Goal: Task Accomplishment & Management: Manage account settings

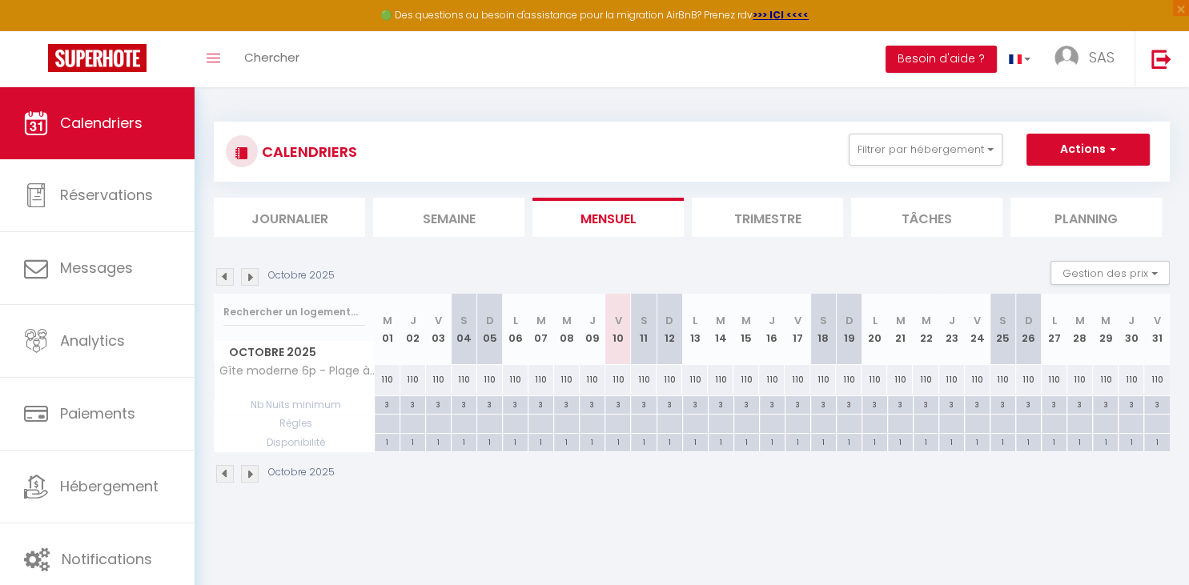
click at [248, 275] on img at bounding box center [250, 277] width 18 height 18
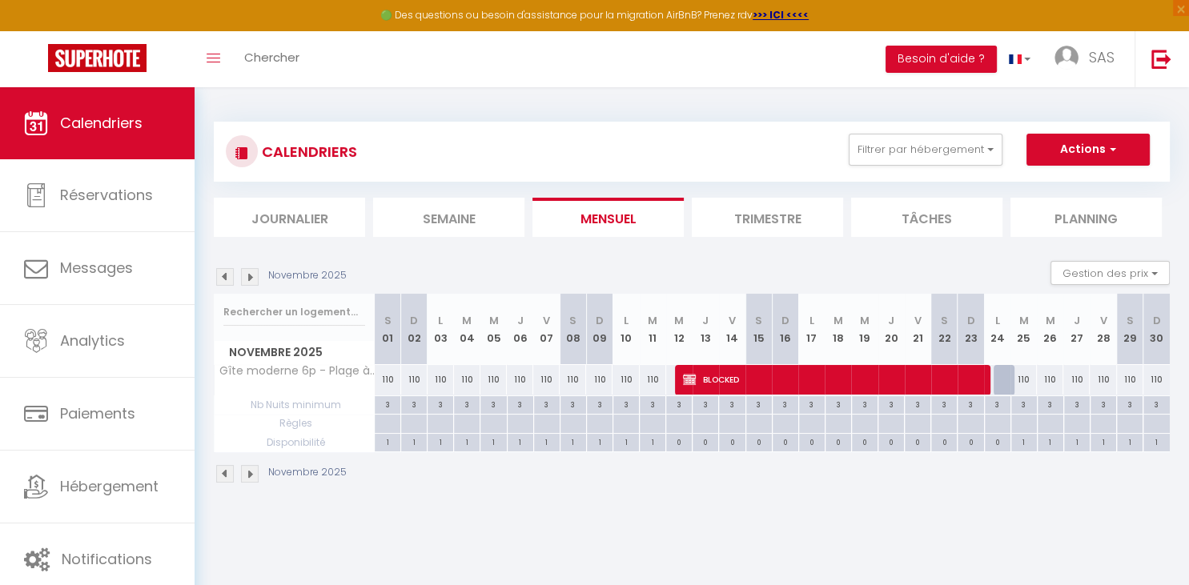
click at [248, 275] on img at bounding box center [250, 277] width 18 height 18
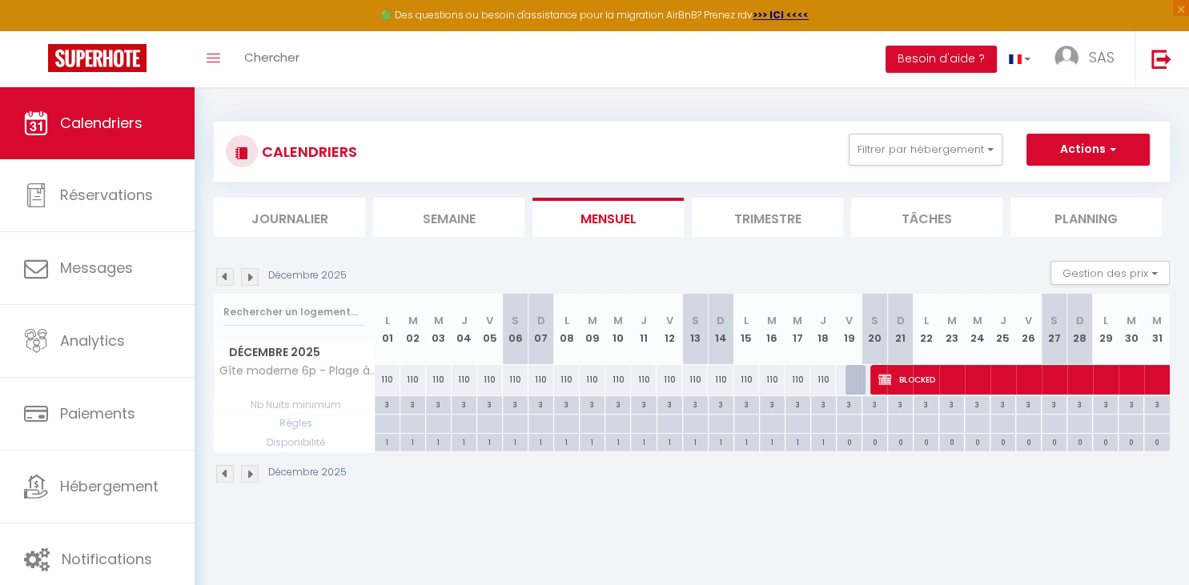
click at [248, 275] on img at bounding box center [250, 277] width 18 height 18
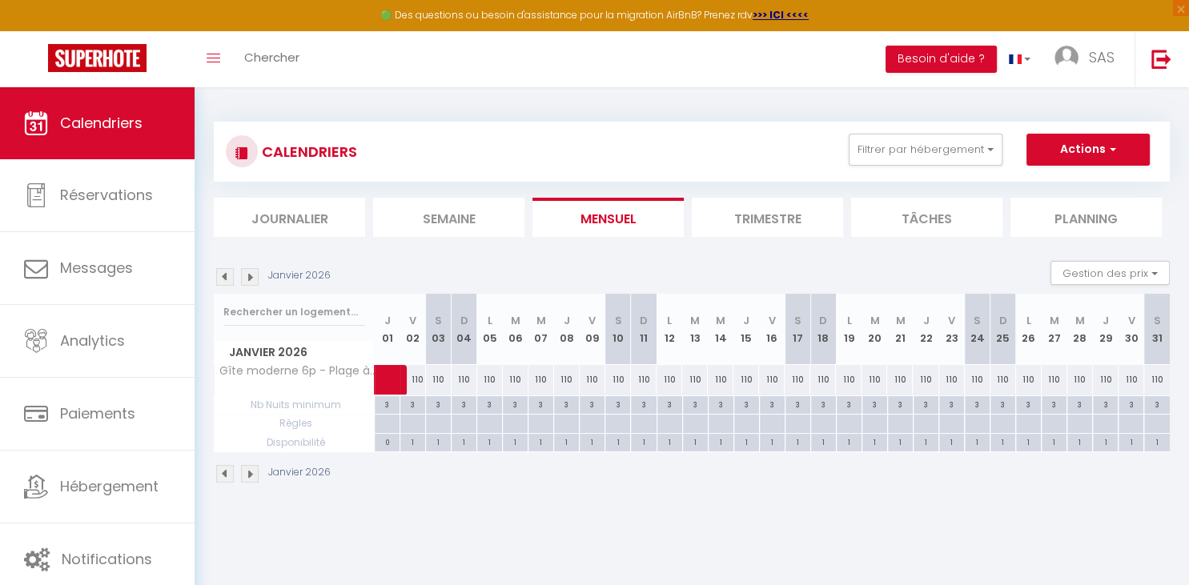
click at [248, 275] on img at bounding box center [250, 277] width 18 height 18
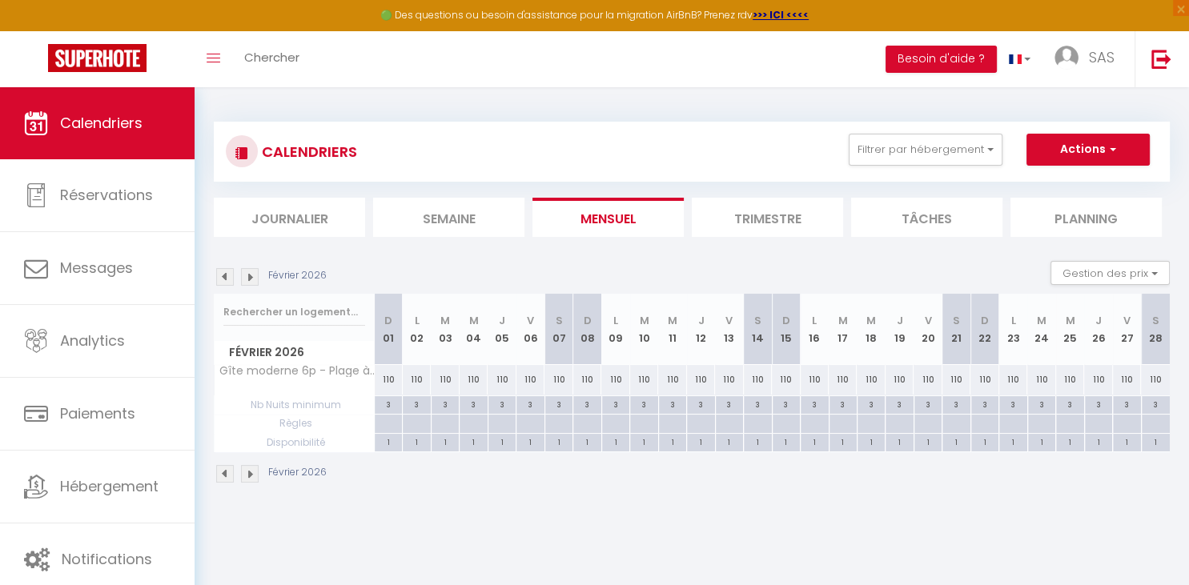
click at [248, 275] on img at bounding box center [250, 277] width 18 height 18
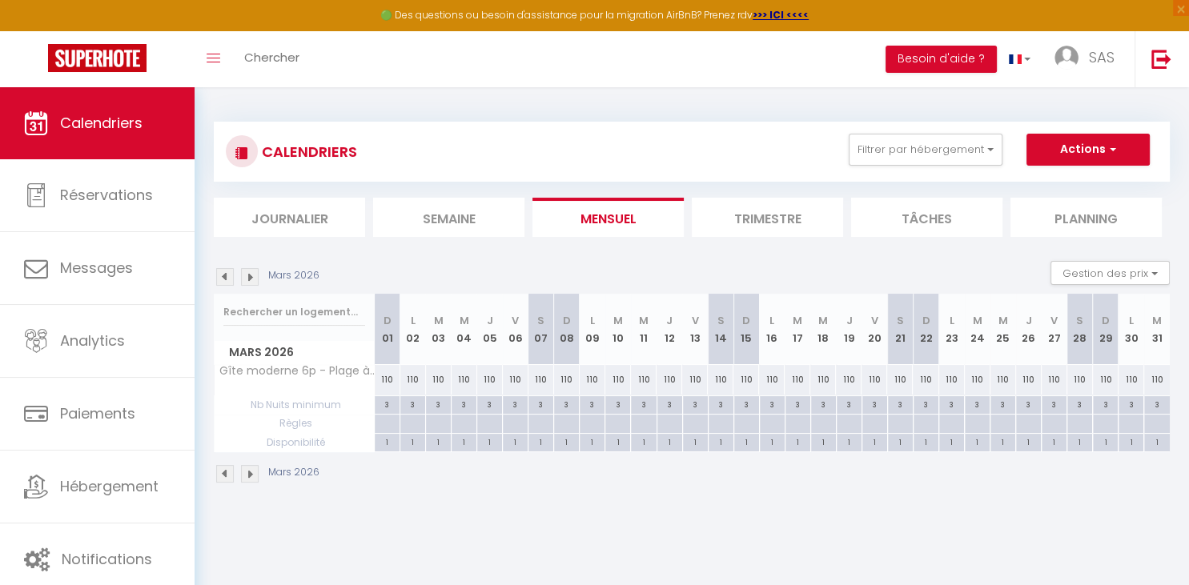
click at [248, 275] on img at bounding box center [250, 277] width 18 height 18
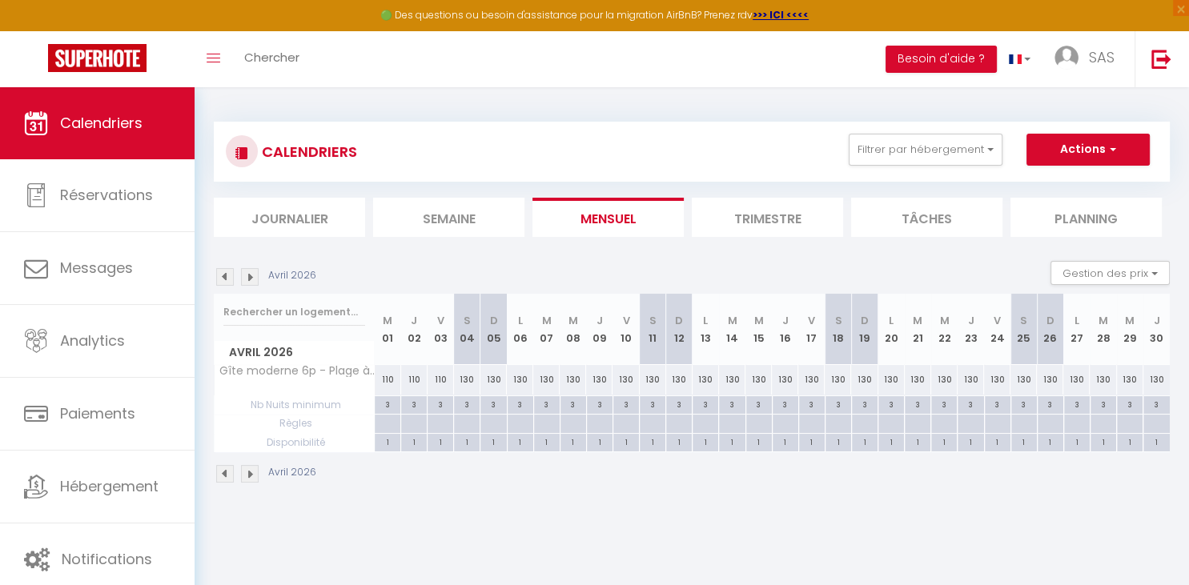
click at [248, 275] on img at bounding box center [250, 277] width 18 height 18
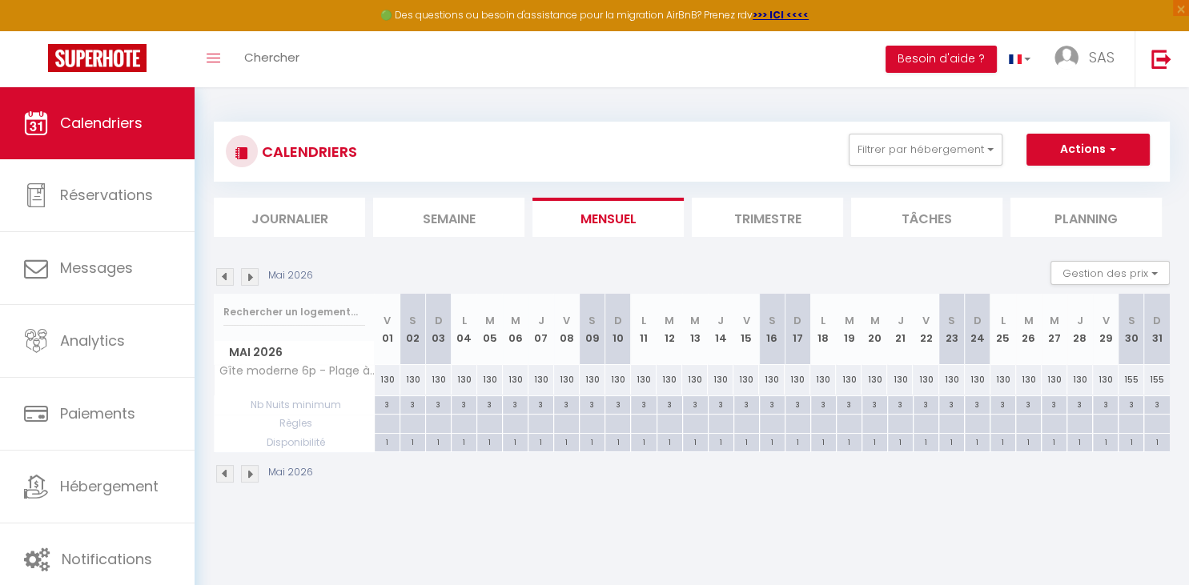
click at [248, 275] on img at bounding box center [250, 277] width 18 height 18
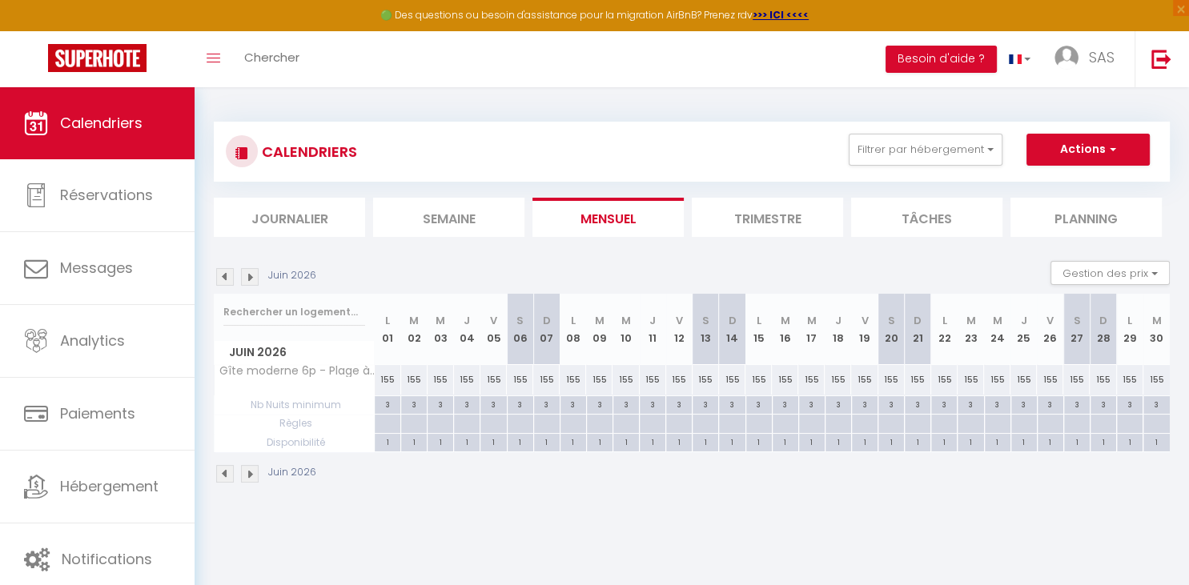
click at [248, 275] on img at bounding box center [250, 277] width 18 height 18
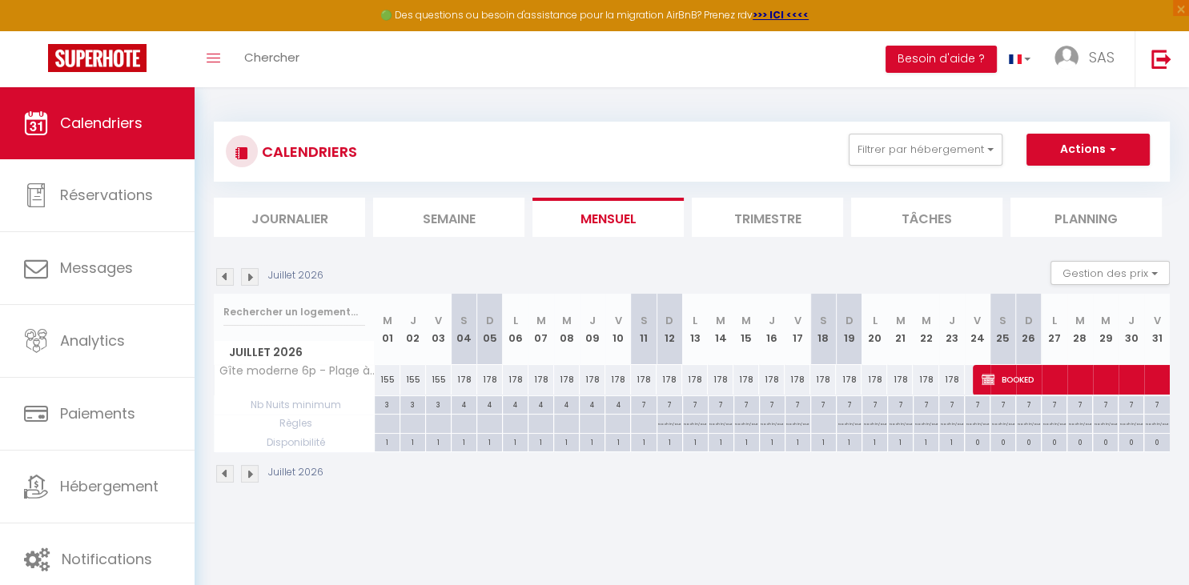
click at [260, 293] on div "Juillet 2026 Gestion des prix Nb Nuits minimum Règles Disponibilité" at bounding box center [692, 277] width 956 height 33
click at [250, 275] on img at bounding box center [250, 277] width 18 height 18
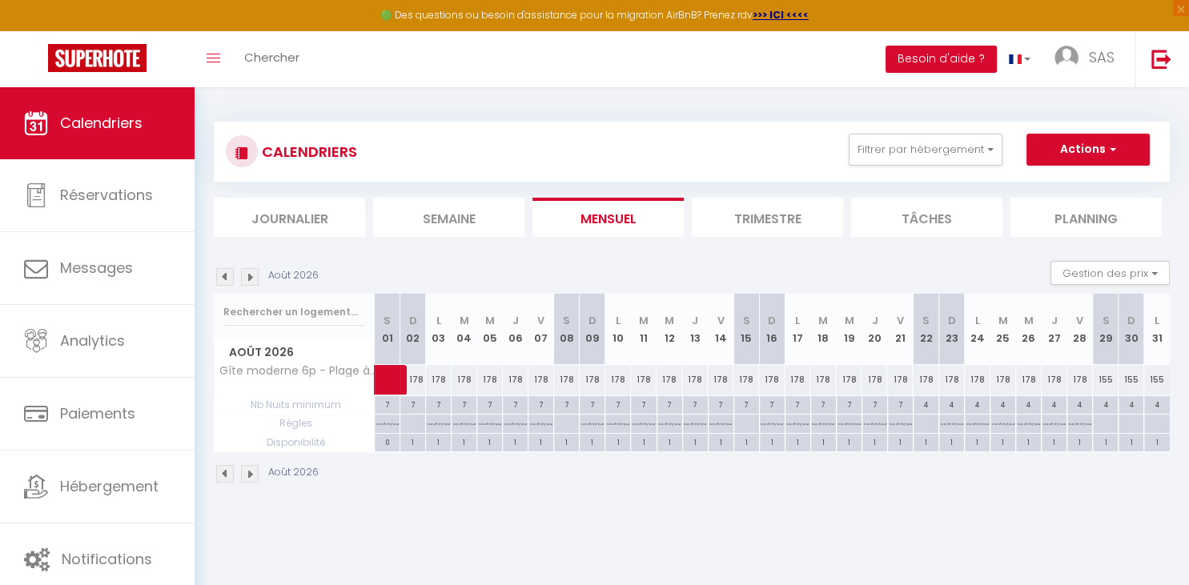
click at [223, 280] on img at bounding box center [225, 277] width 18 height 18
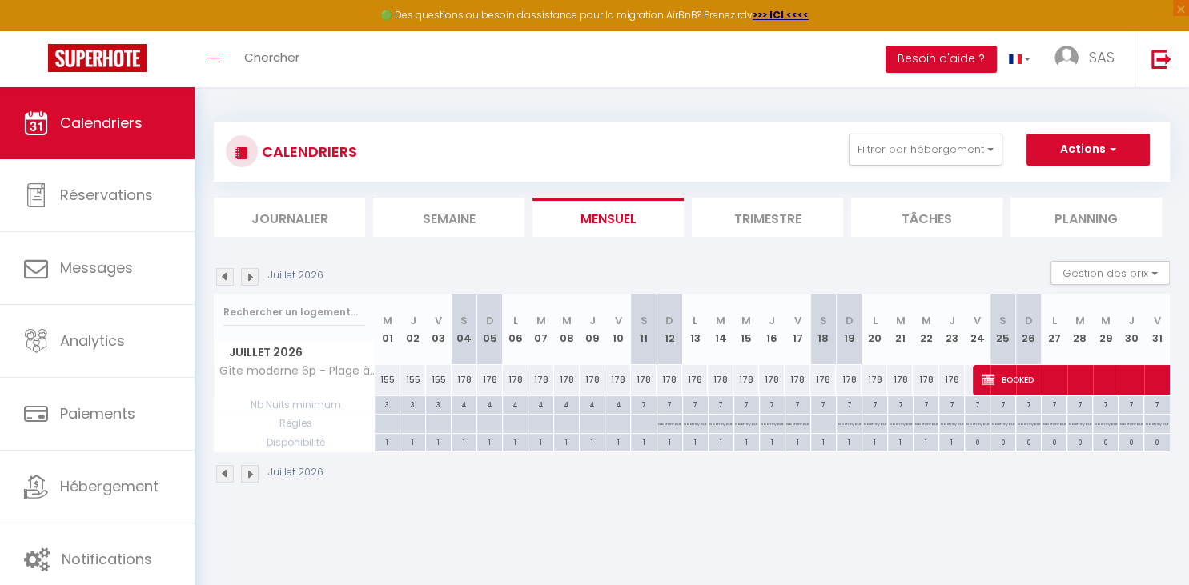
click at [223, 277] on img at bounding box center [225, 277] width 18 height 18
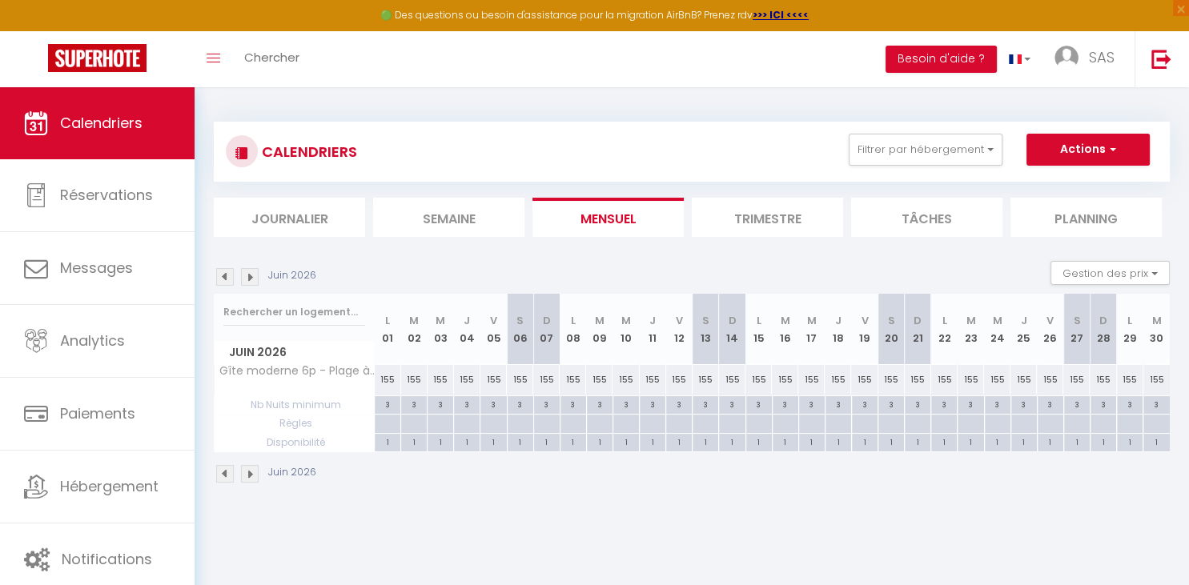
click at [251, 271] on img at bounding box center [250, 277] width 18 height 18
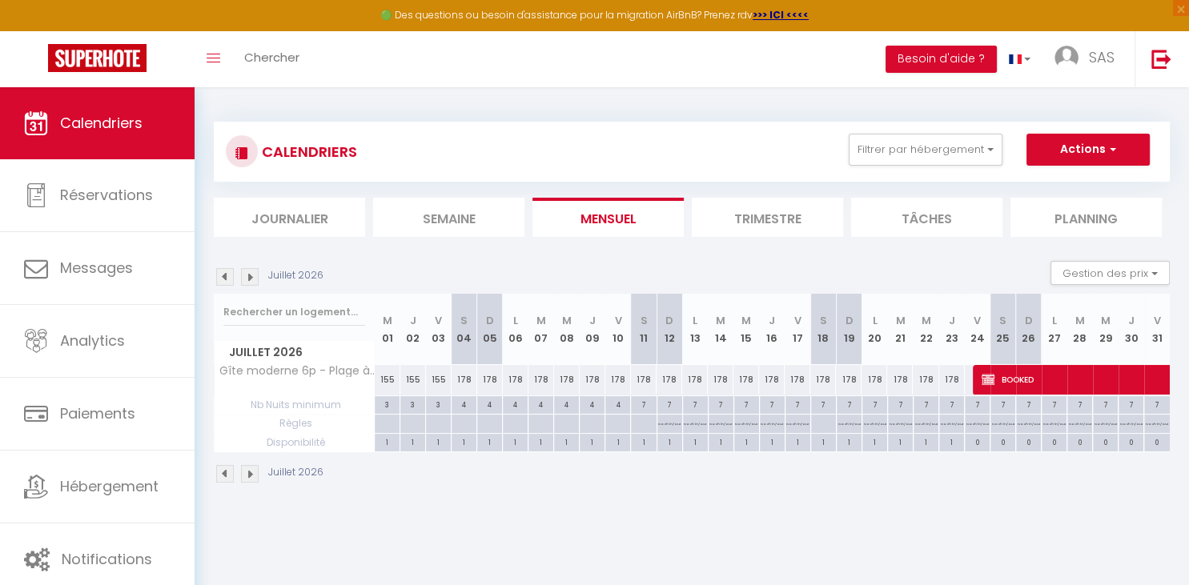
click at [251, 271] on img at bounding box center [250, 277] width 18 height 18
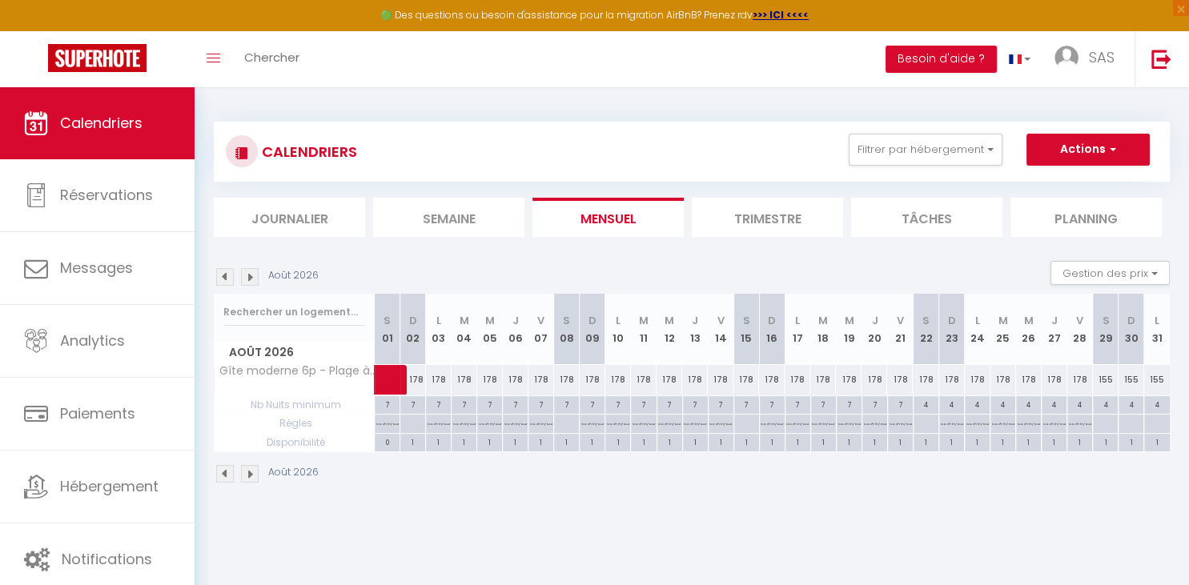
click at [251, 271] on img at bounding box center [250, 277] width 18 height 18
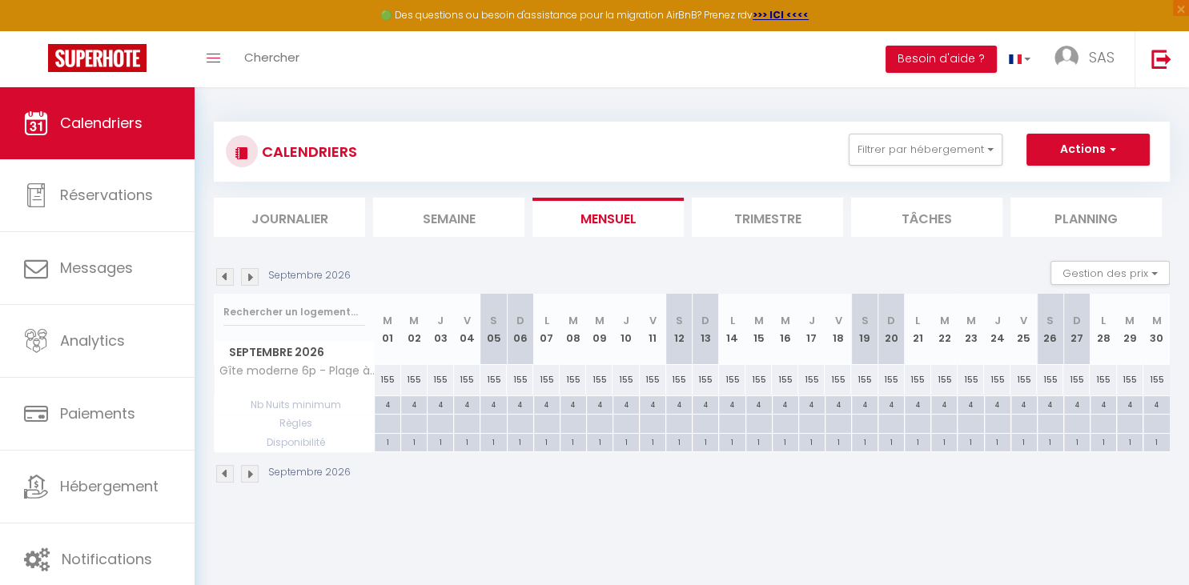
click at [251, 271] on img at bounding box center [250, 277] width 18 height 18
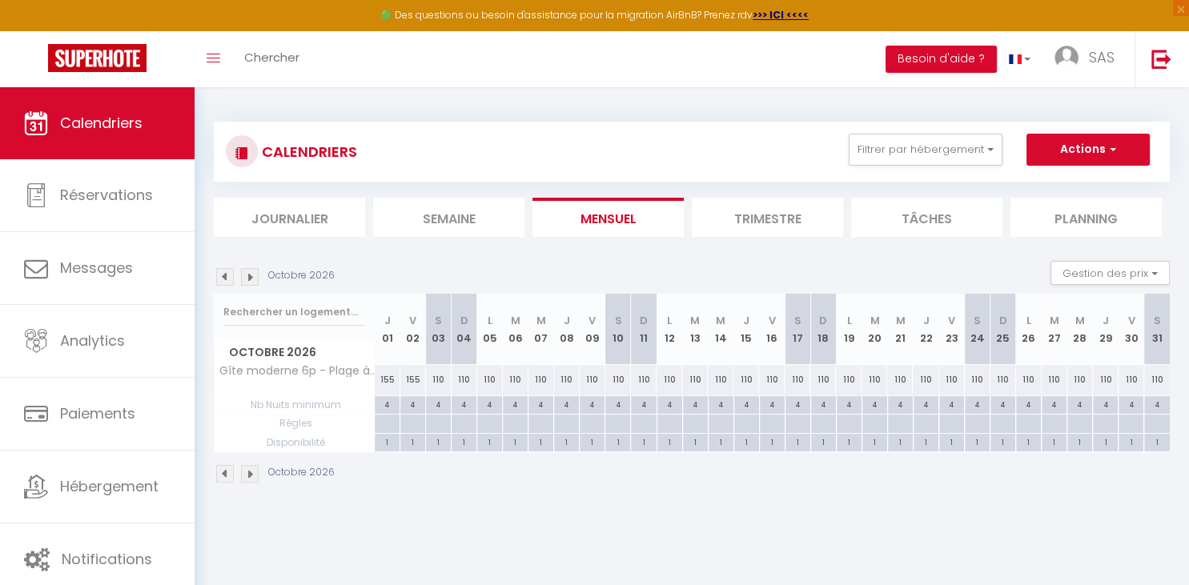
click at [251, 271] on img at bounding box center [250, 277] width 18 height 18
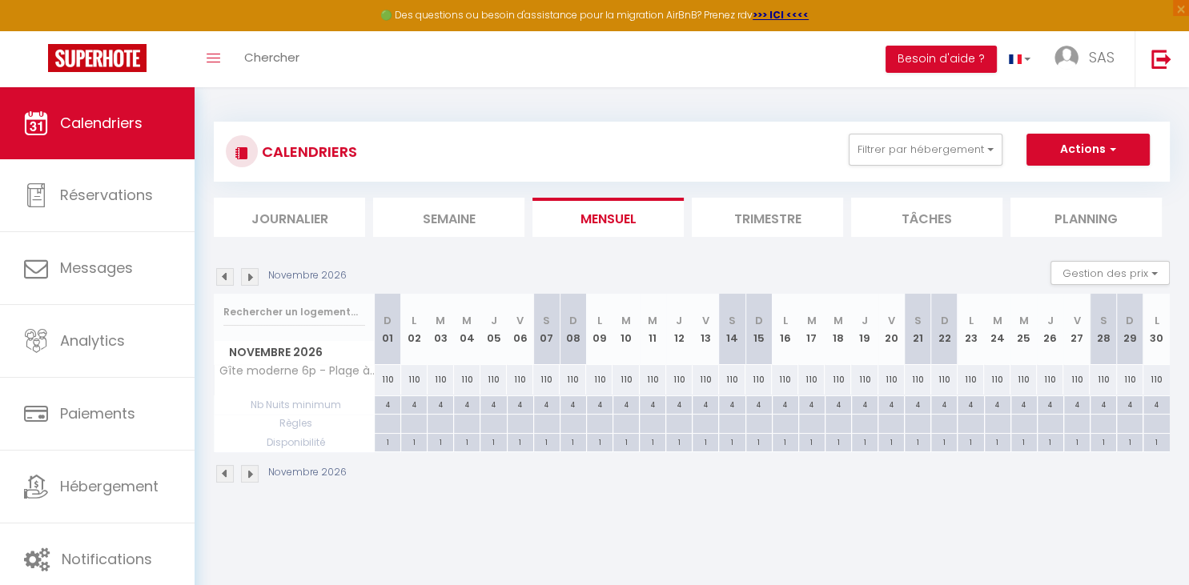
click at [251, 271] on img at bounding box center [250, 277] width 18 height 18
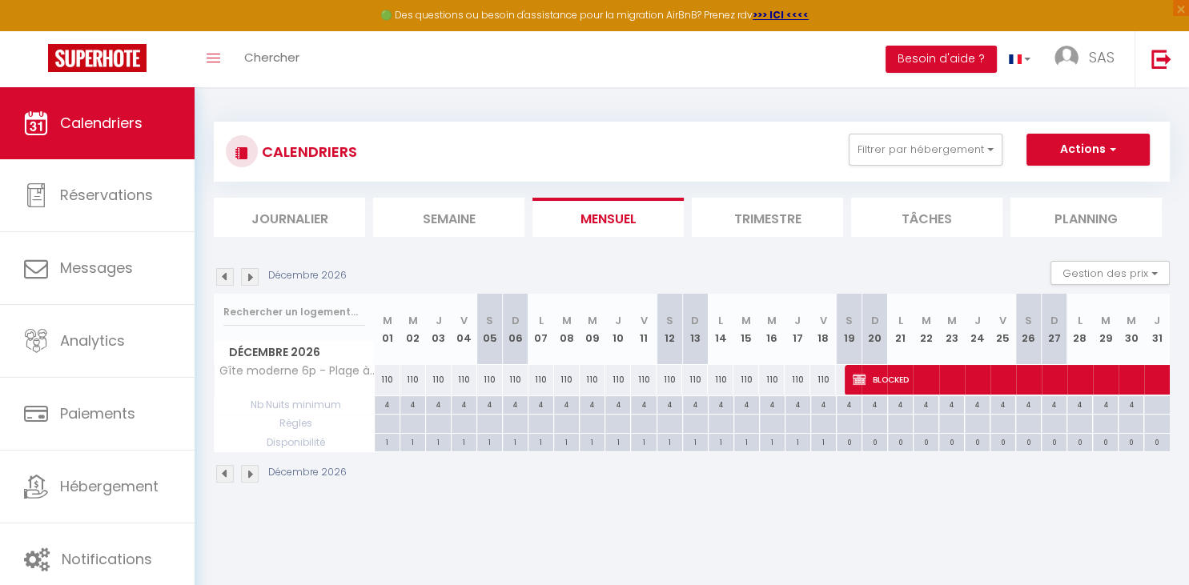
click at [223, 280] on img at bounding box center [225, 277] width 18 height 18
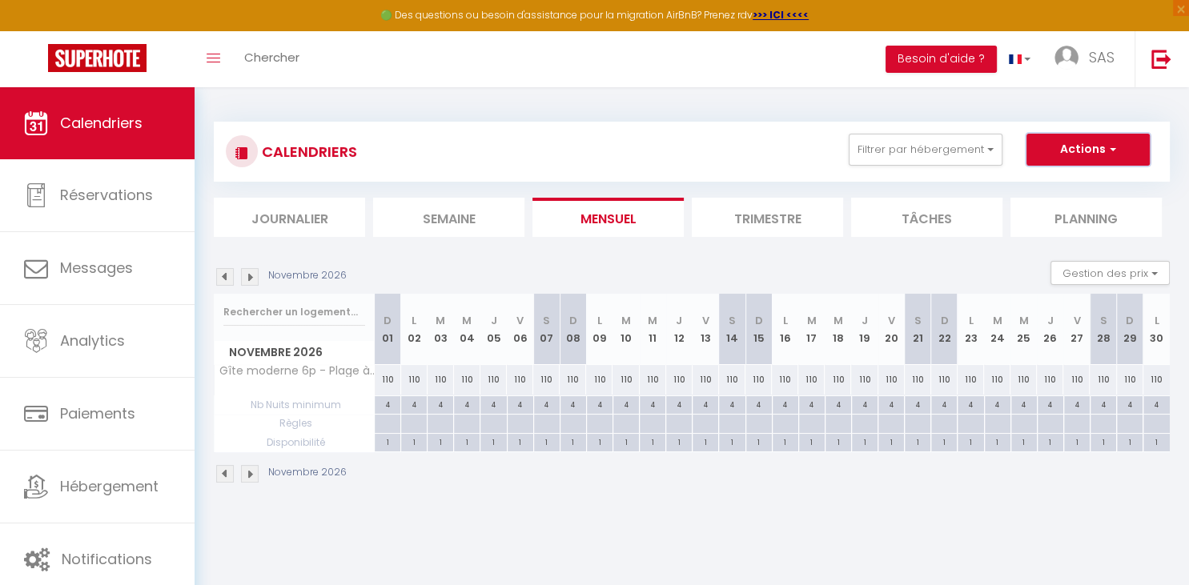
click at [1081, 150] on button "Actions" at bounding box center [1088, 150] width 123 height 32
click at [1072, 153] on button "Actions" at bounding box center [1088, 150] width 123 height 32
click at [288, 308] on input "text" at bounding box center [294, 312] width 142 height 29
click at [479, 374] on div "110" at bounding box center [467, 380] width 26 height 30
type input "110"
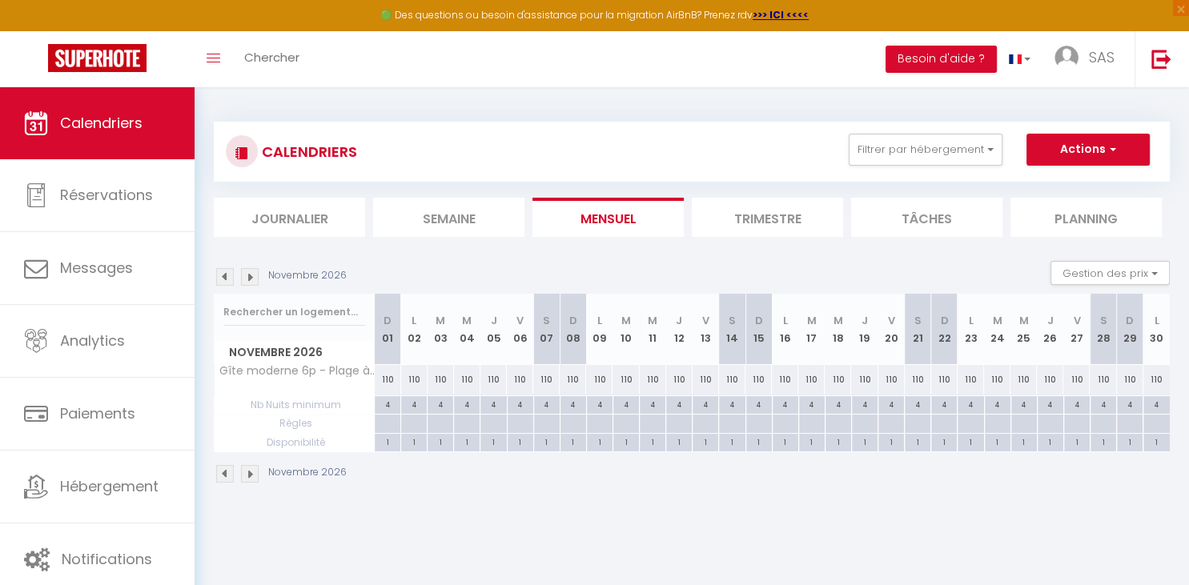
type input "Mer 04 Novembre 2026"
type input "Jeu 05 Novembre 2026"
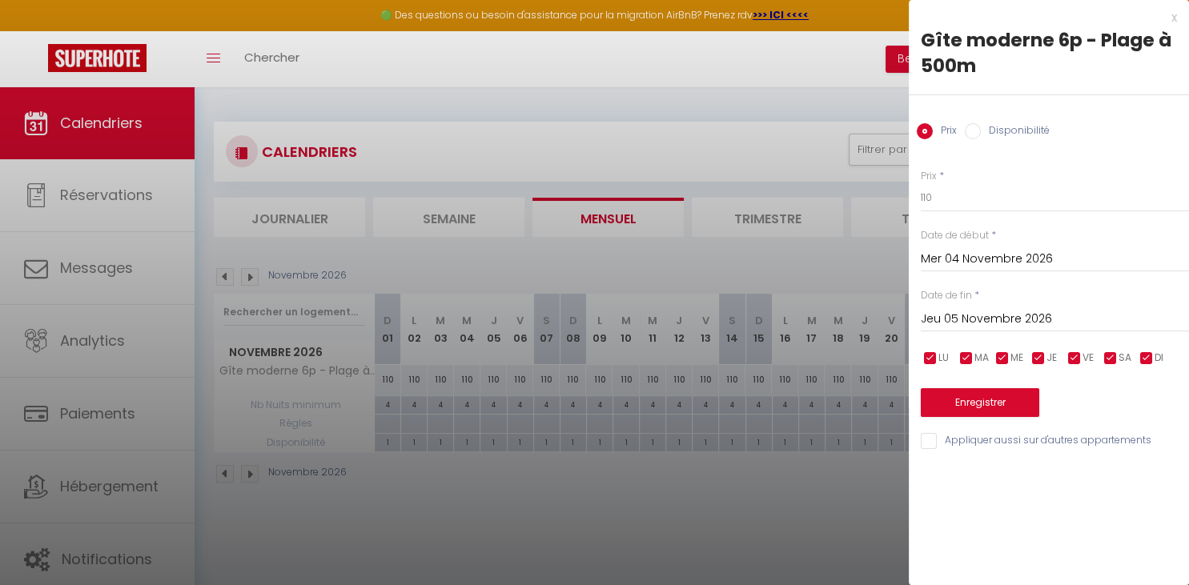
click at [742, 533] on div at bounding box center [594, 292] width 1189 height 585
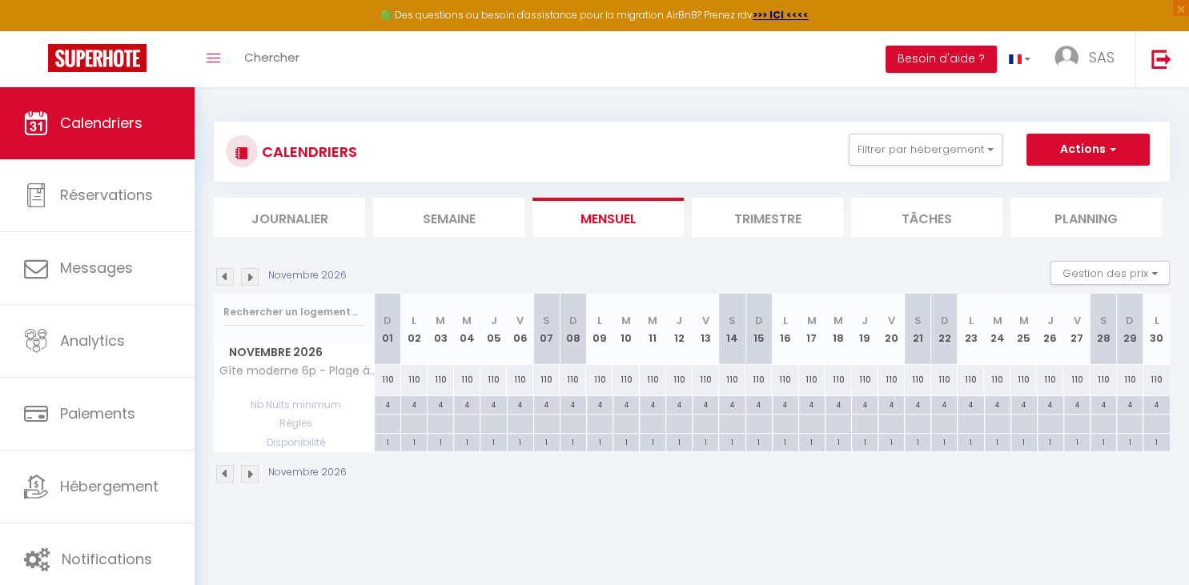
click at [222, 279] on img at bounding box center [225, 277] width 18 height 18
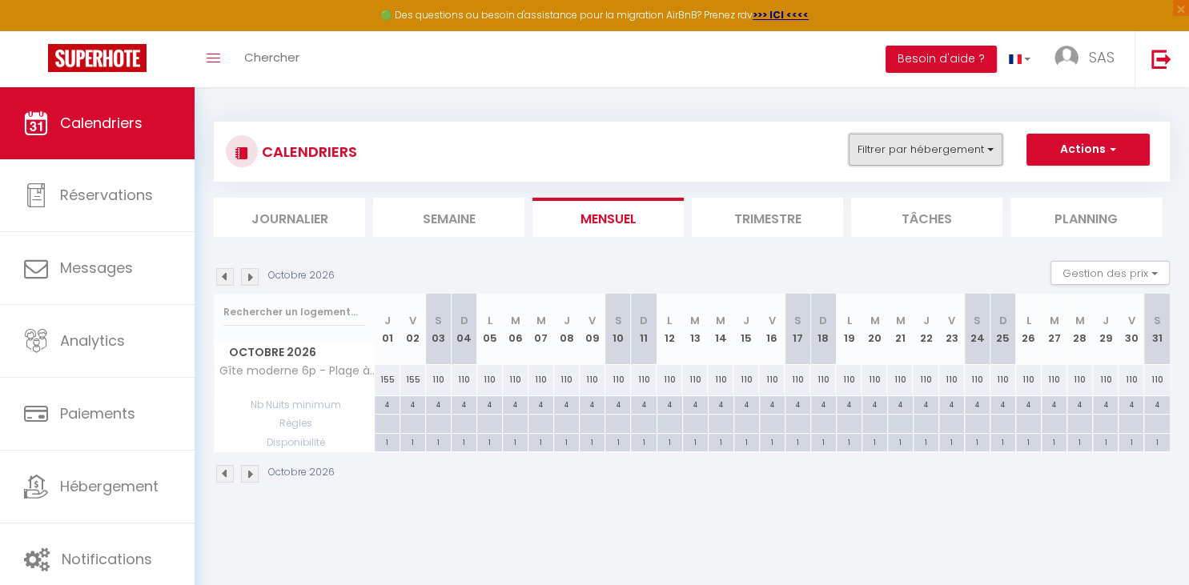
click at [947, 137] on button "Filtrer par hébergement" at bounding box center [926, 150] width 154 height 32
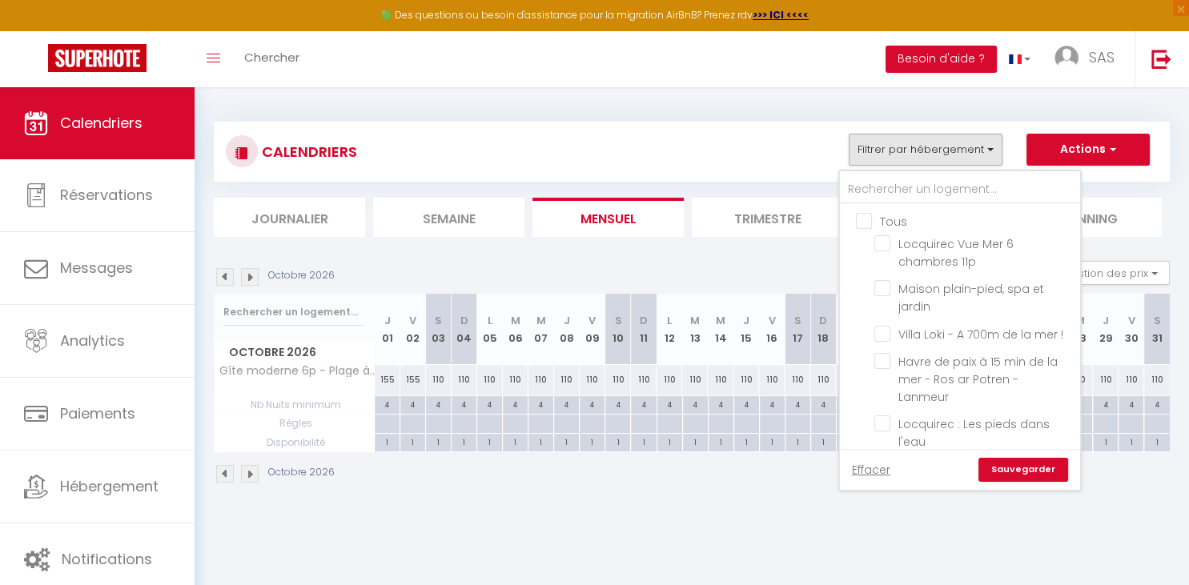
click at [871, 217] on input "Tous" at bounding box center [976, 220] width 240 height 16
checkbox input "true"
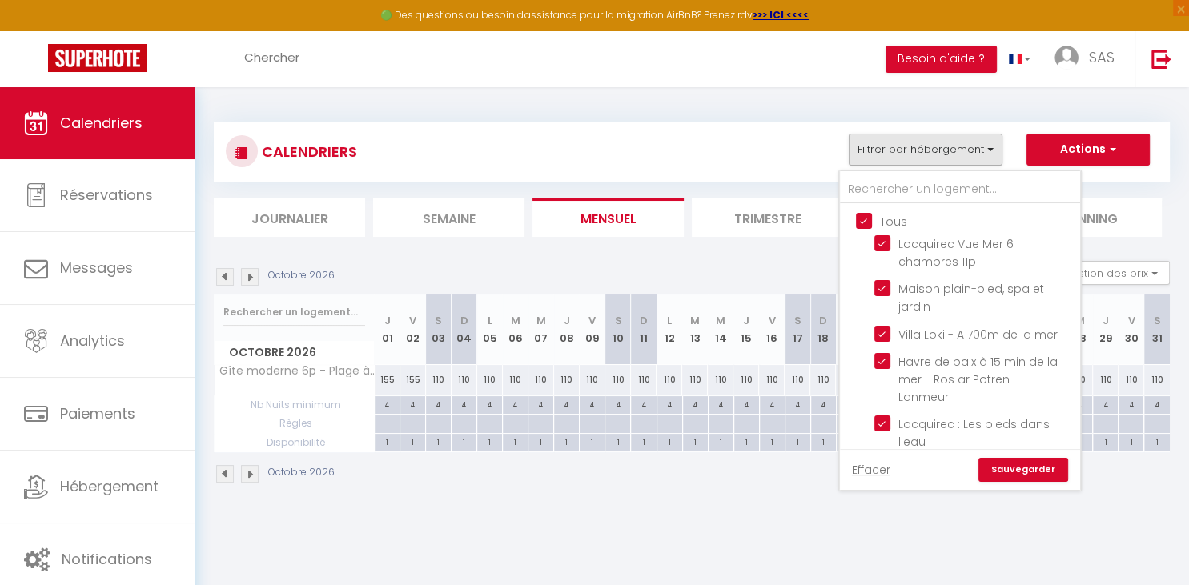
checkbox input "true"
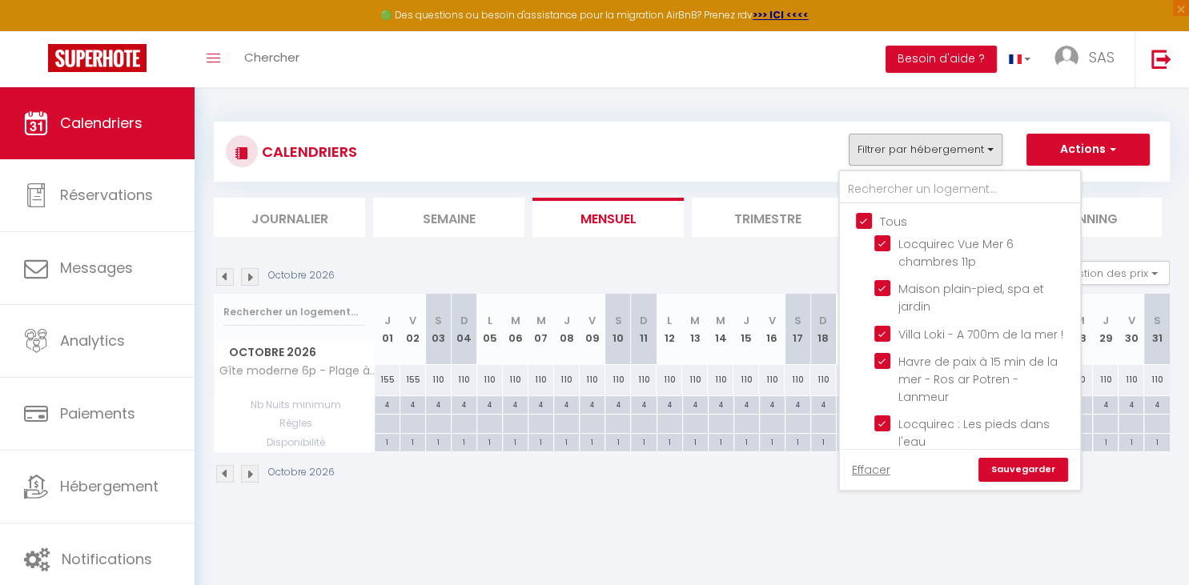
checkbox input "true"
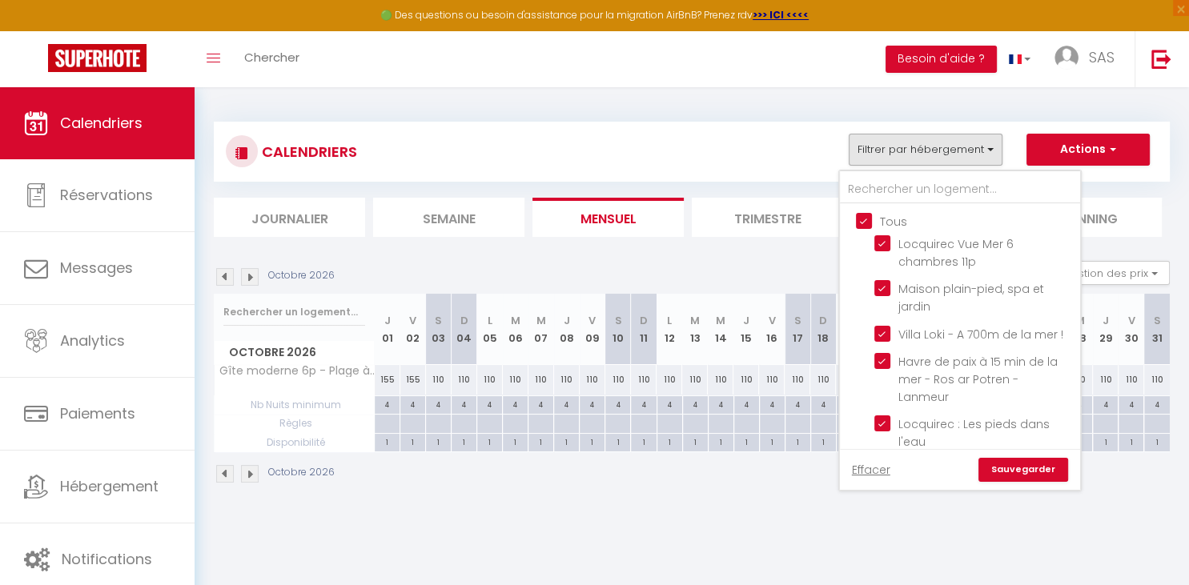
checkbox input "true"
click at [1011, 465] on link "Sauvegarder" at bounding box center [1024, 470] width 90 height 24
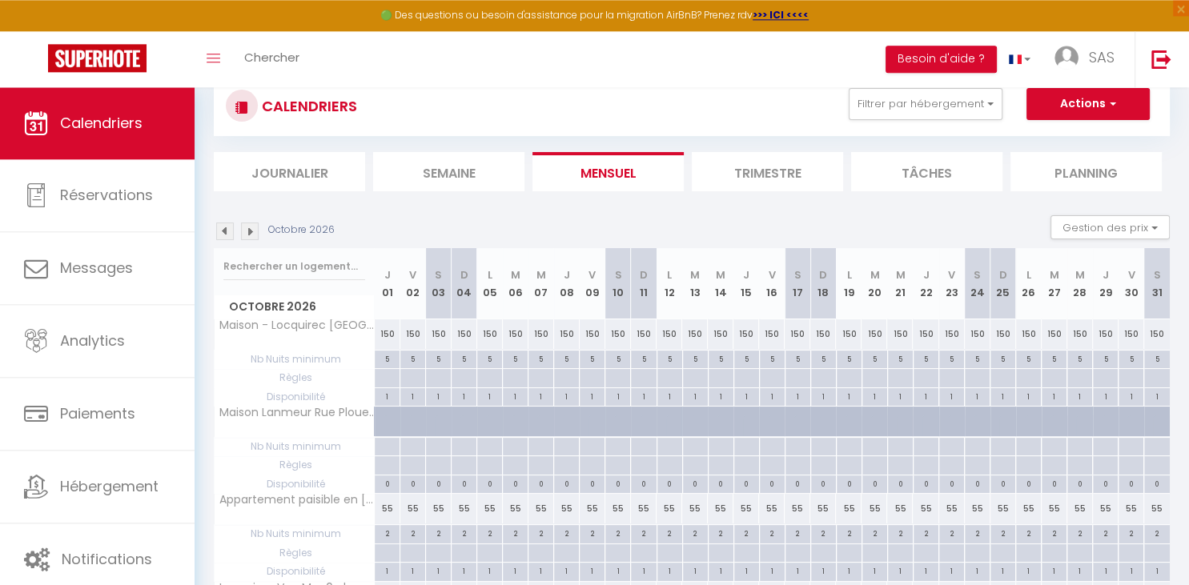
scroll to position [38, 0]
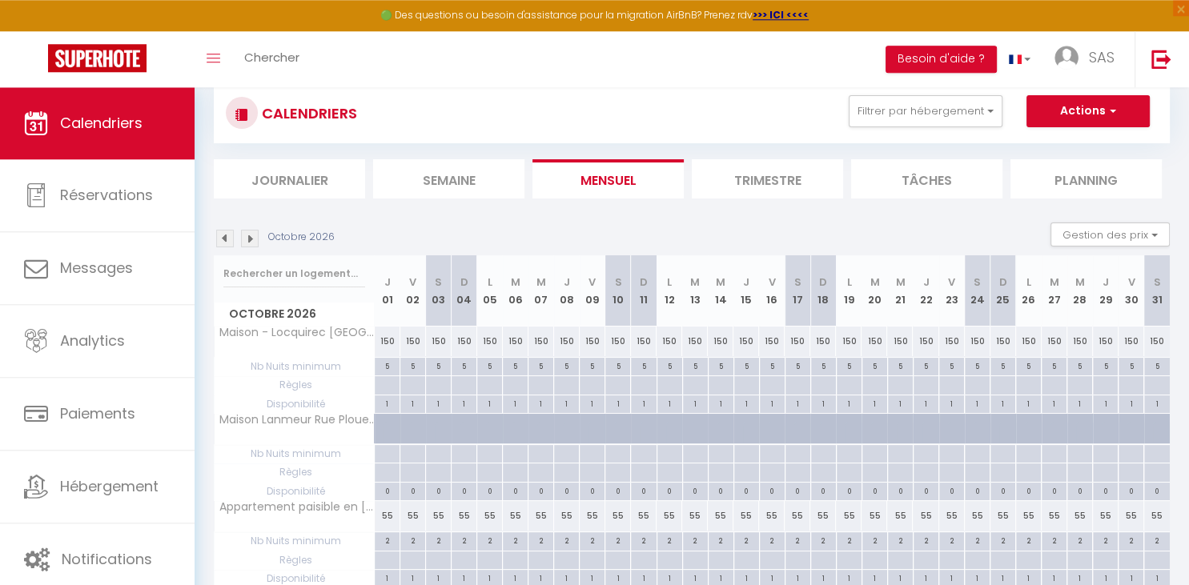
click at [226, 239] on img at bounding box center [225, 239] width 18 height 18
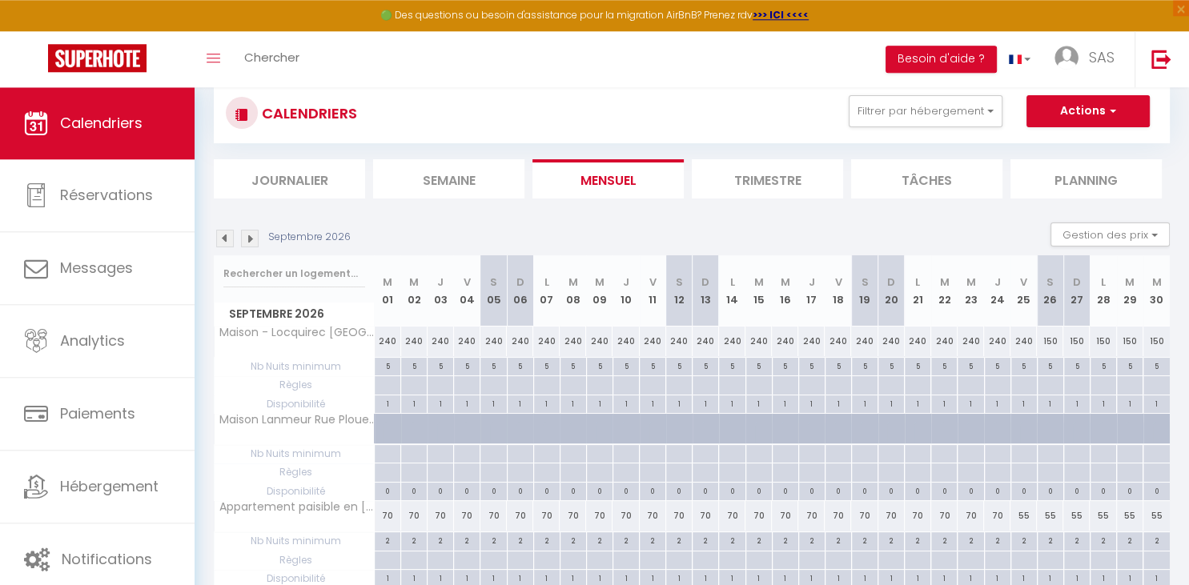
click at [226, 239] on img at bounding box center [225, 239] width 18 height 18
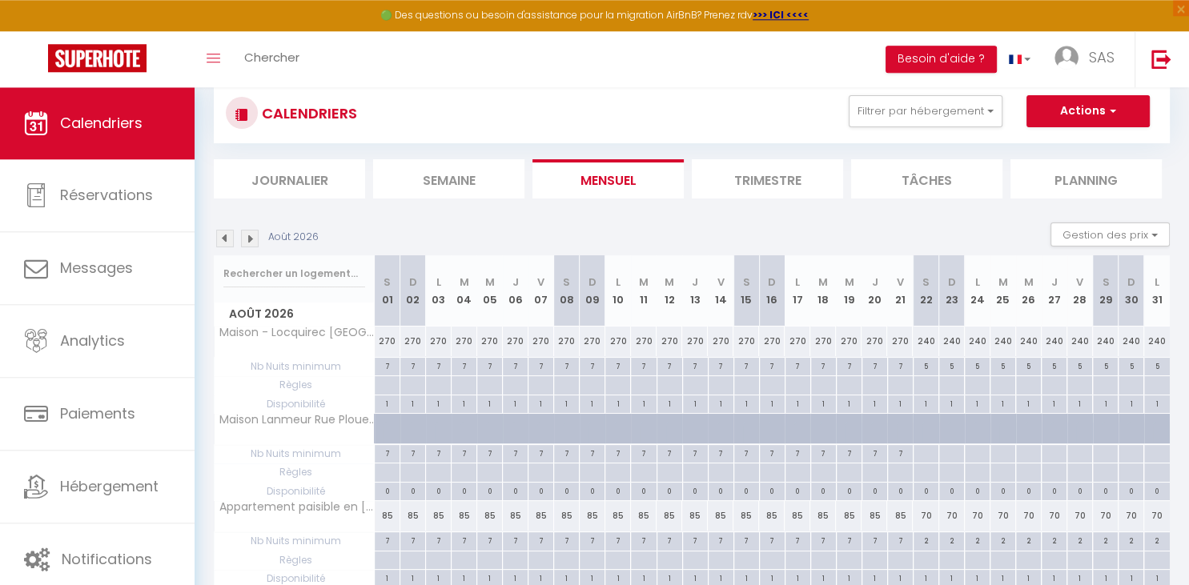
click at [226, 239] on img at bounding box center [225, 239] width 18 height 18
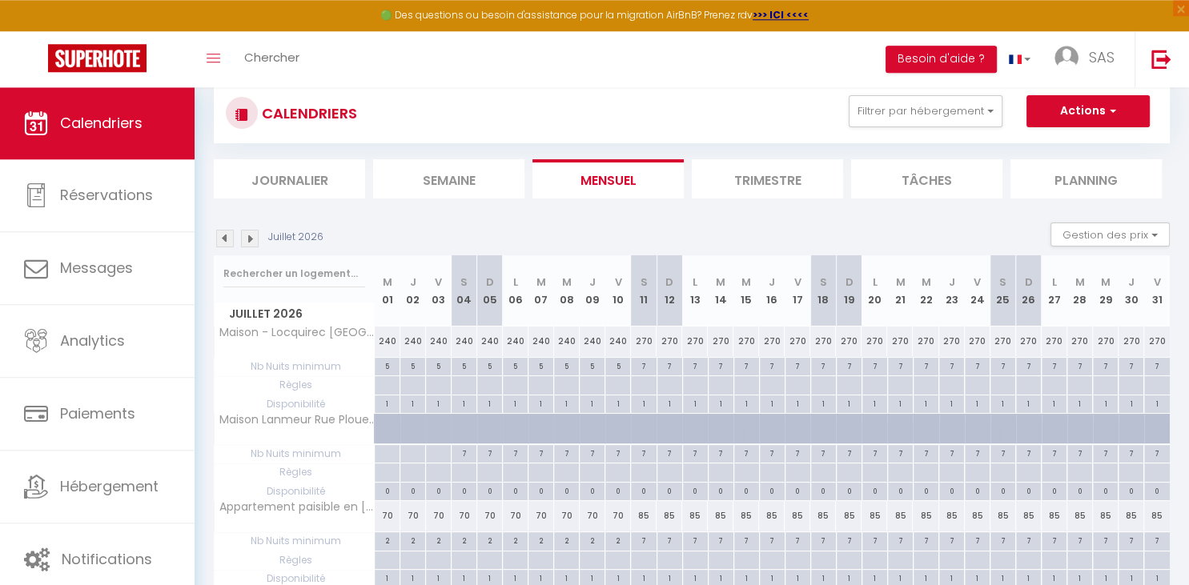
click at [226, 239] on img at bounding box center [225, 239] width 18 height 18
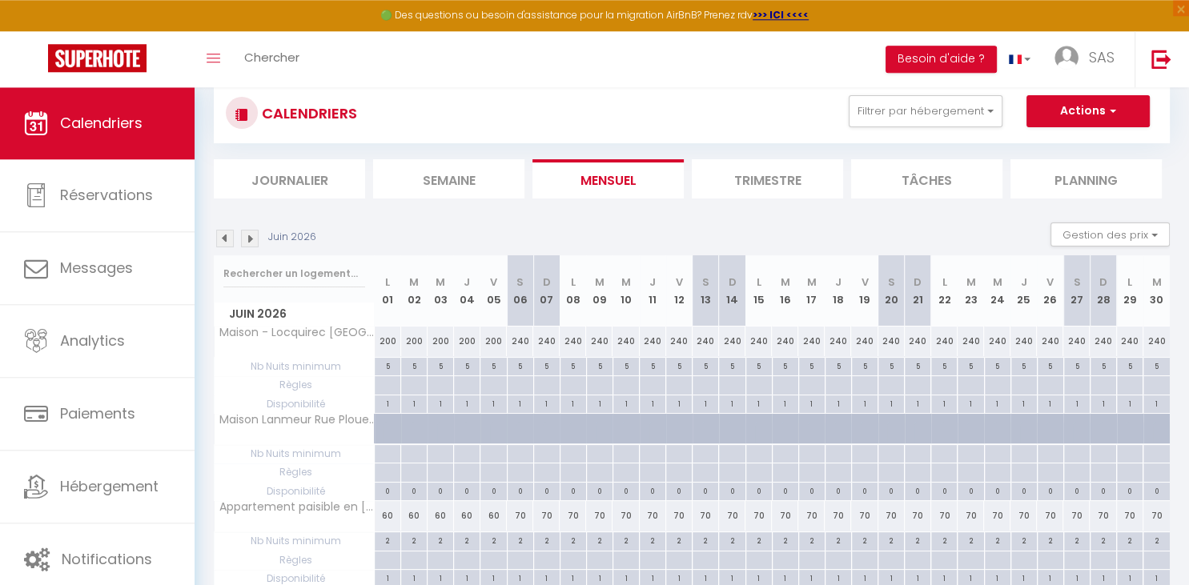
click at [226, 239] on img at bounding box center [225, 239] width 18 height 18
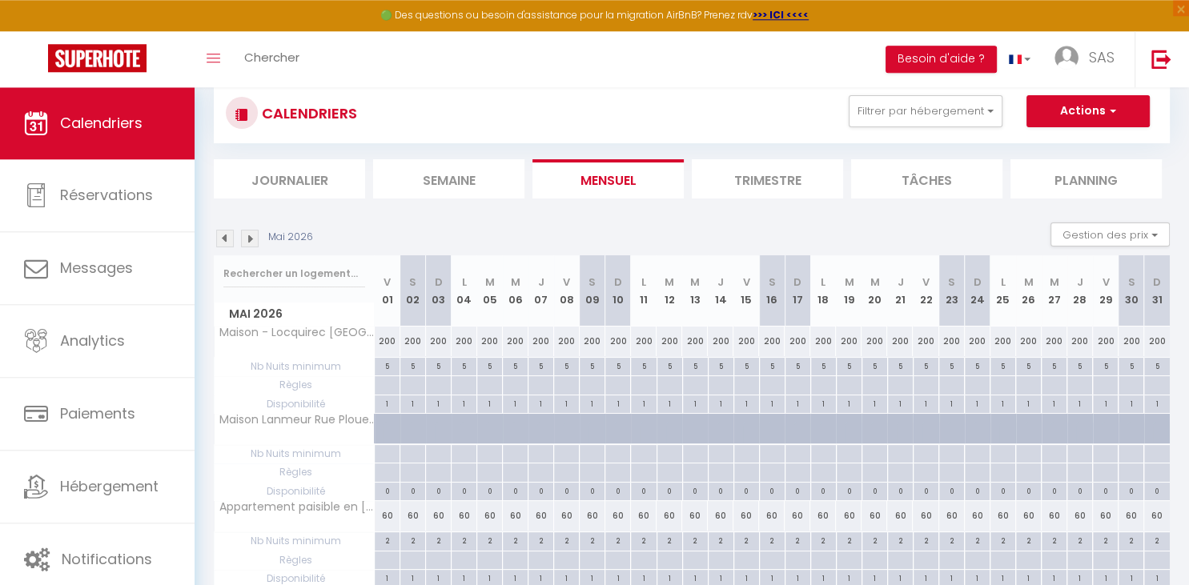
click at [226, 239] on img at bounding box center [225, 239] width 18 height 18
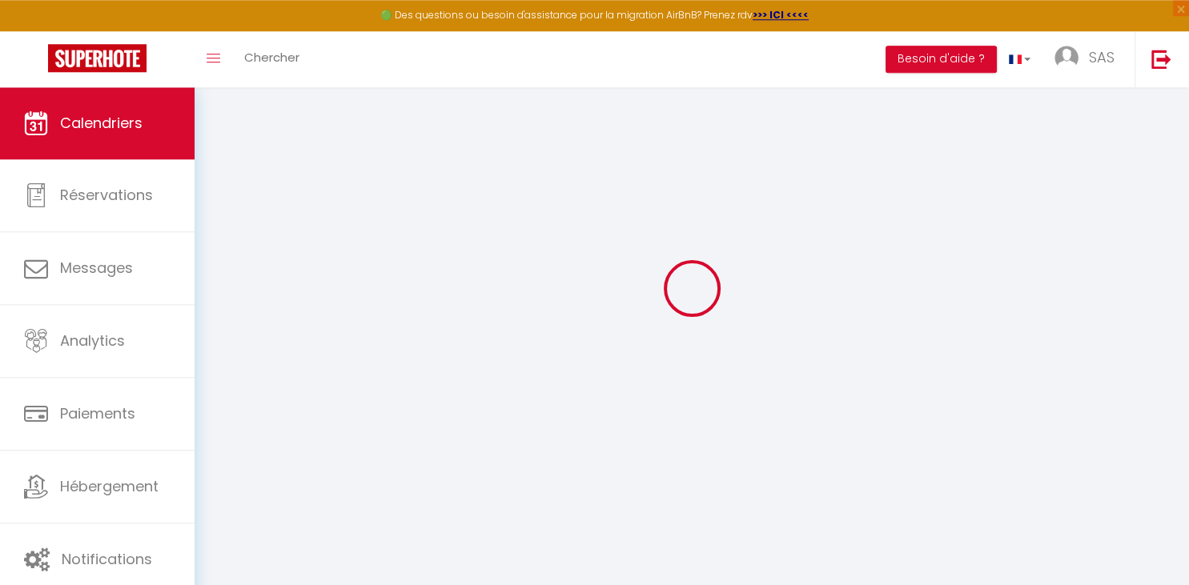
click at [226, 239] on div at bounding box center [692, 288] width 956 height 441
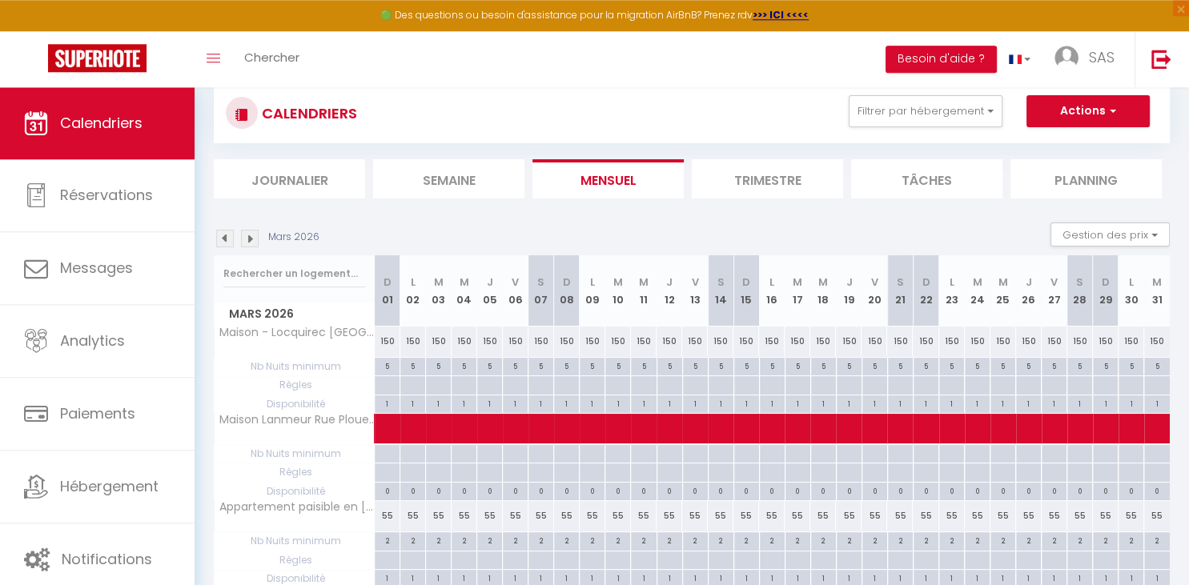
click at [226, 239] on img at bounding box center [225, 239] width 18 height 18
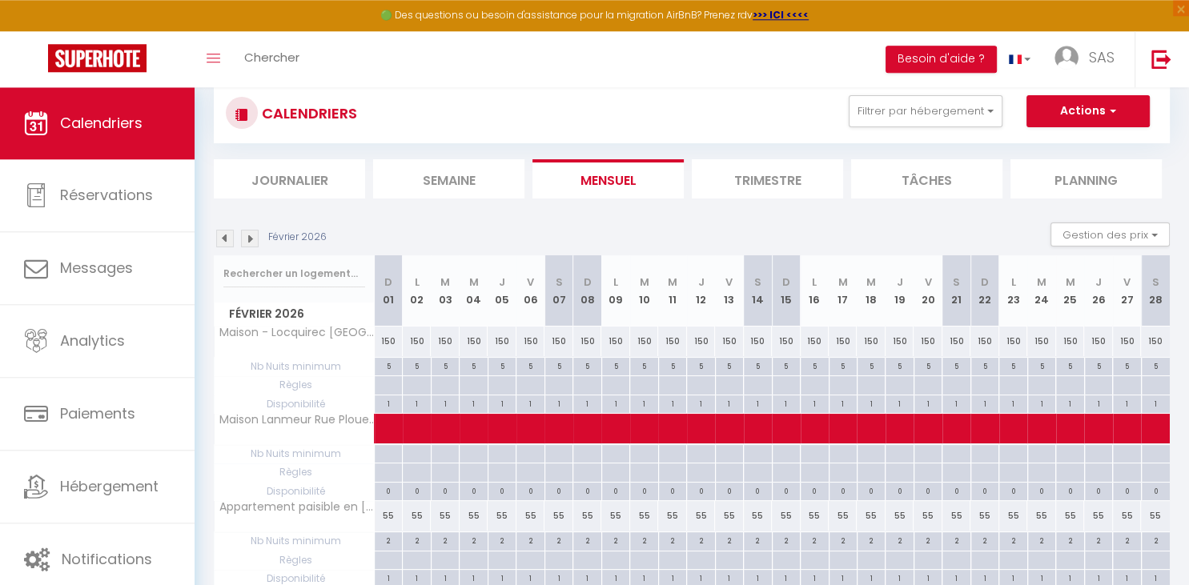
click at [226, 239] on img at bounding box center [225, 239] width 18 height 18
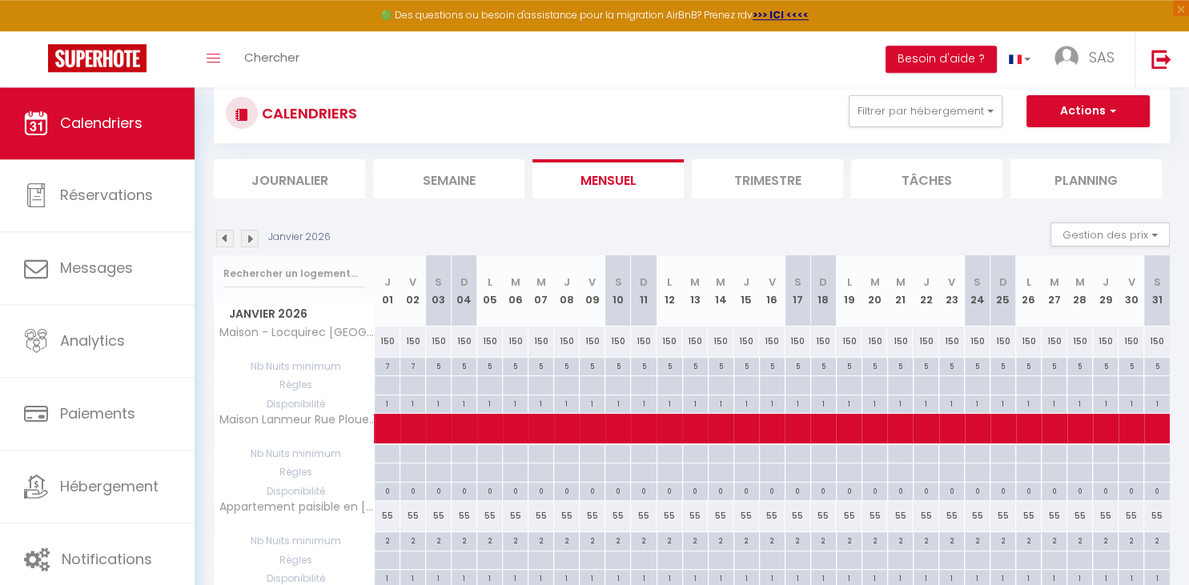
click at [226, 239] on img at bounding box center [225, 239] width 18 height 18
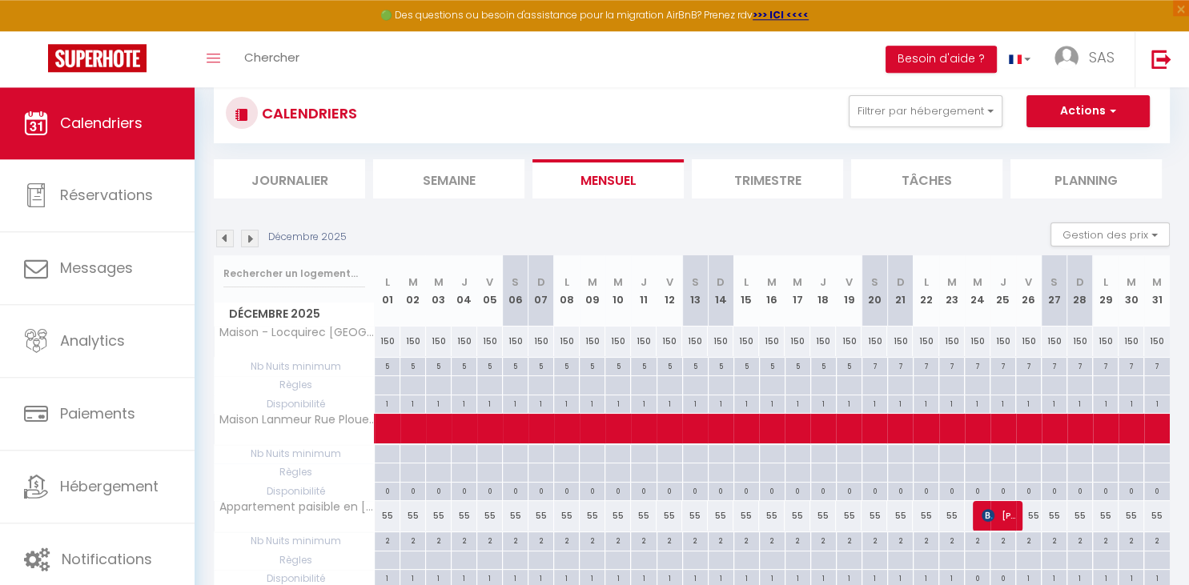
click at [226, 239] on img at bounding box center [225, 239] width 18 height 18
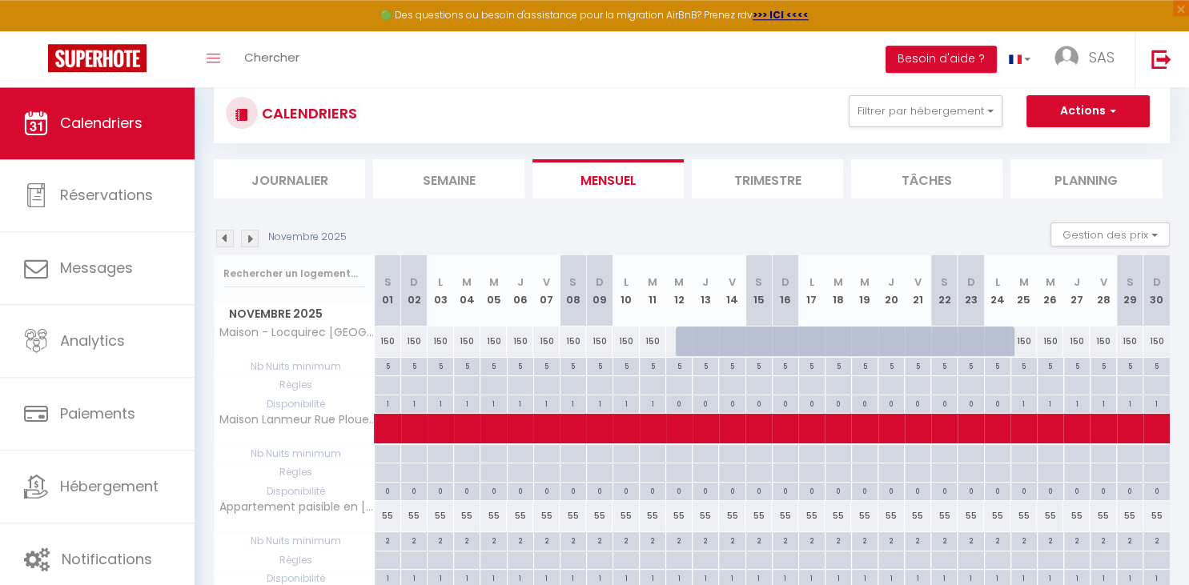
click at [226, 239] on img at bounding box center [225, 239] width 18 height 18
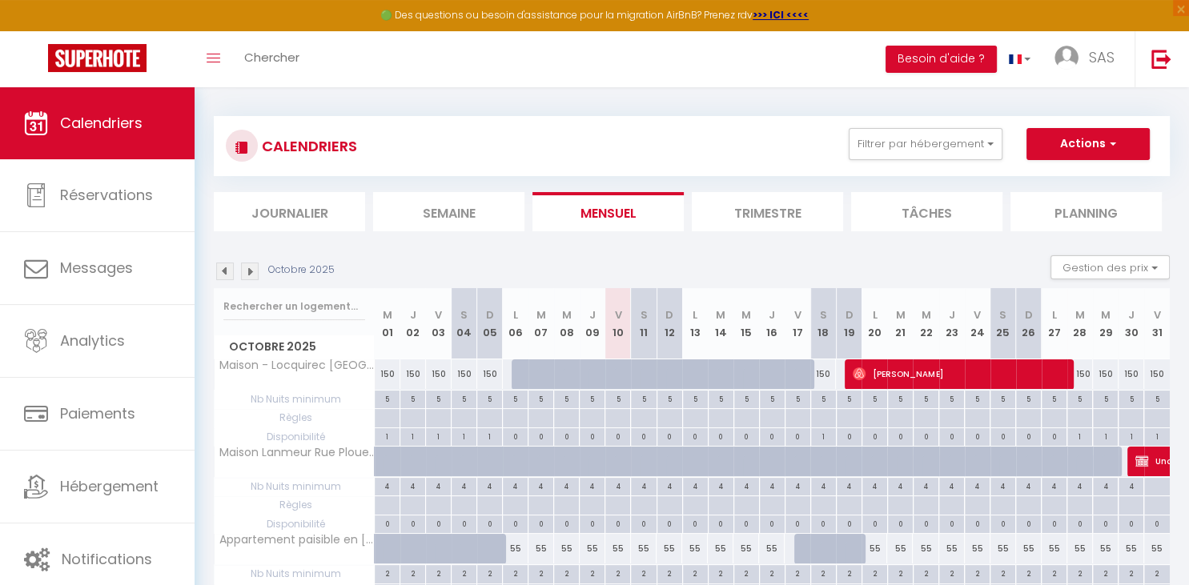
scroll to position [0, 0]
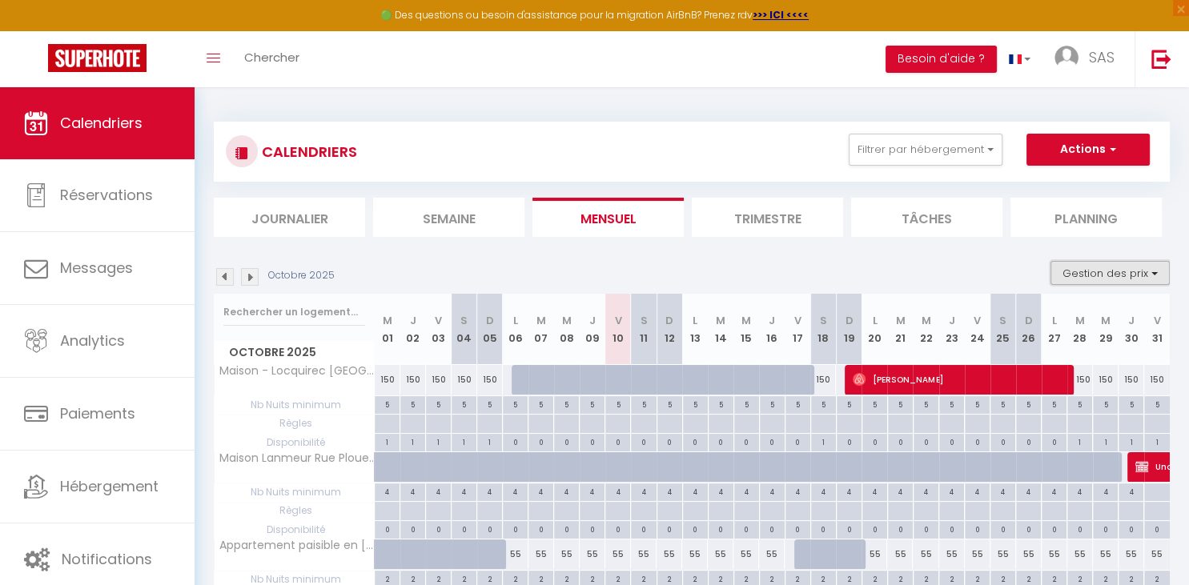
click at [1091, 264] on button "Gestion des prix" at bounding box center [1110, 273] width 119 height 24
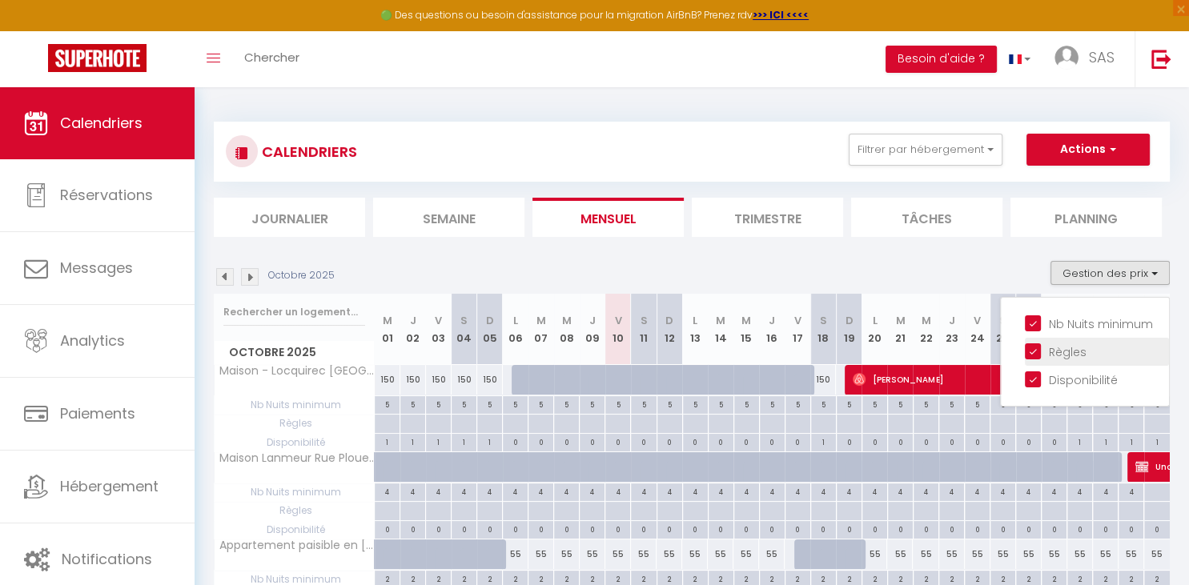
click at [1036, 346] on input "Règles" at bounding box center [1097, 351] width 144 height 16
checkbox input "false"
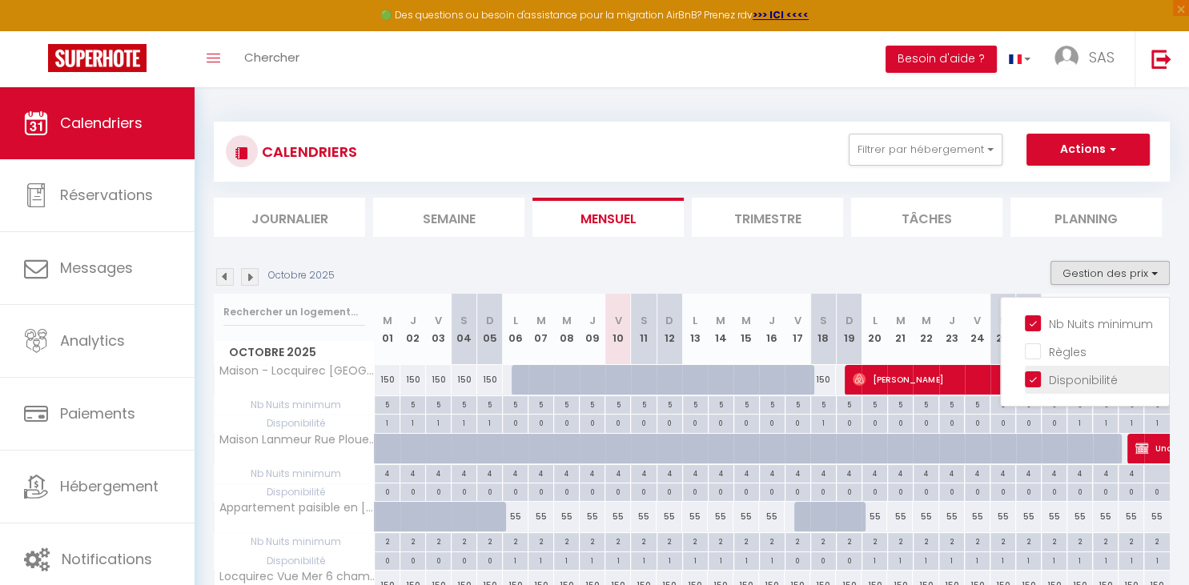
click at [1031, 381] on input "Disponibilité" at bounding box center [1097, 379] width 144 height 16
checkbox input "false"
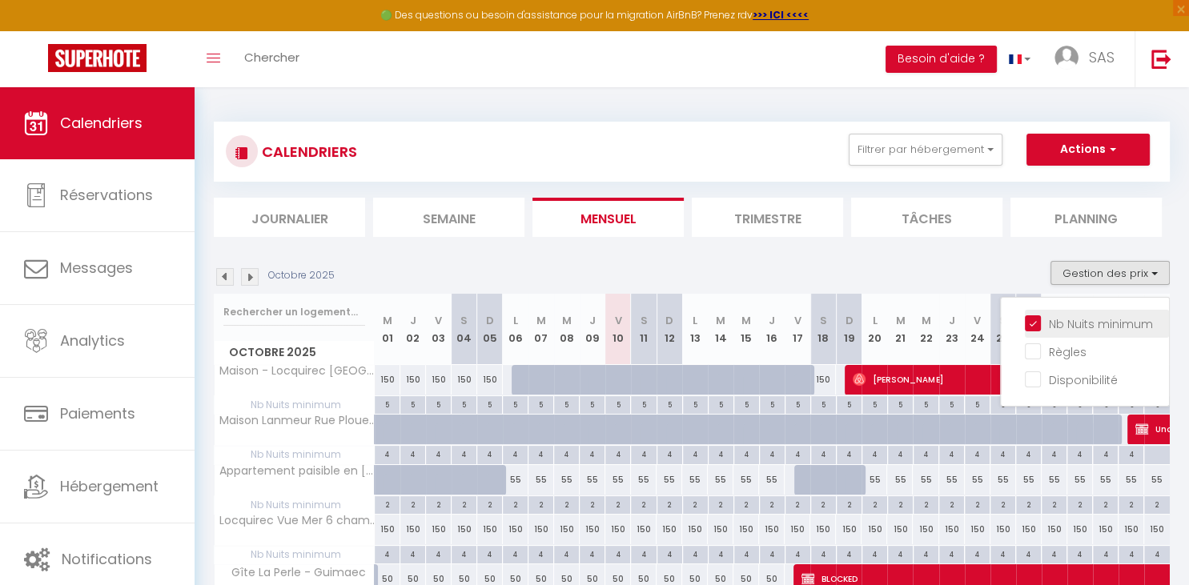
click at [1030, 334] on li "Nb Nuits minimum" at bounding box center [1097, 324] width 144 height 28
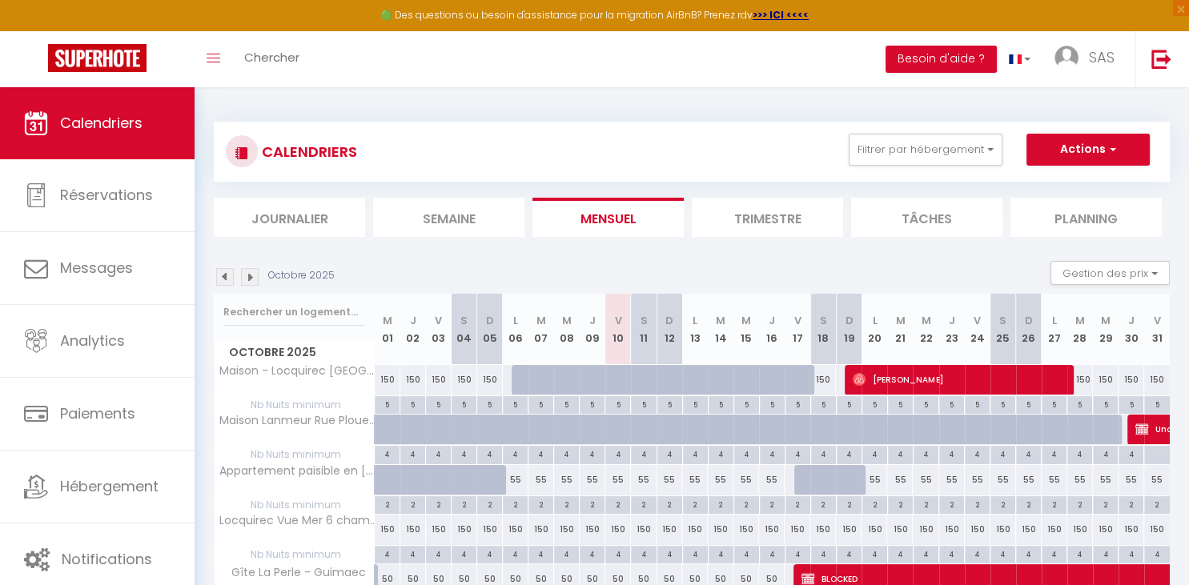
click at [1094, 167] on div "CALENDRIERS Filtrer par hébergement Tous Locquirec Vue Mer 6 chambres 11p Maiso…" at bounding box center [692, 152] width 932 height 36
click at [1094, 162] on button "Actions" at bounding box center [1088, 150] width 123 height 32
click at [1113, 159] on button "Actions" at bounding box center [1088, 150] width 123 height 32
click at [1136, 264] on button "Gestion des prix" at bounding box center [1110, 273] width 119 height 24
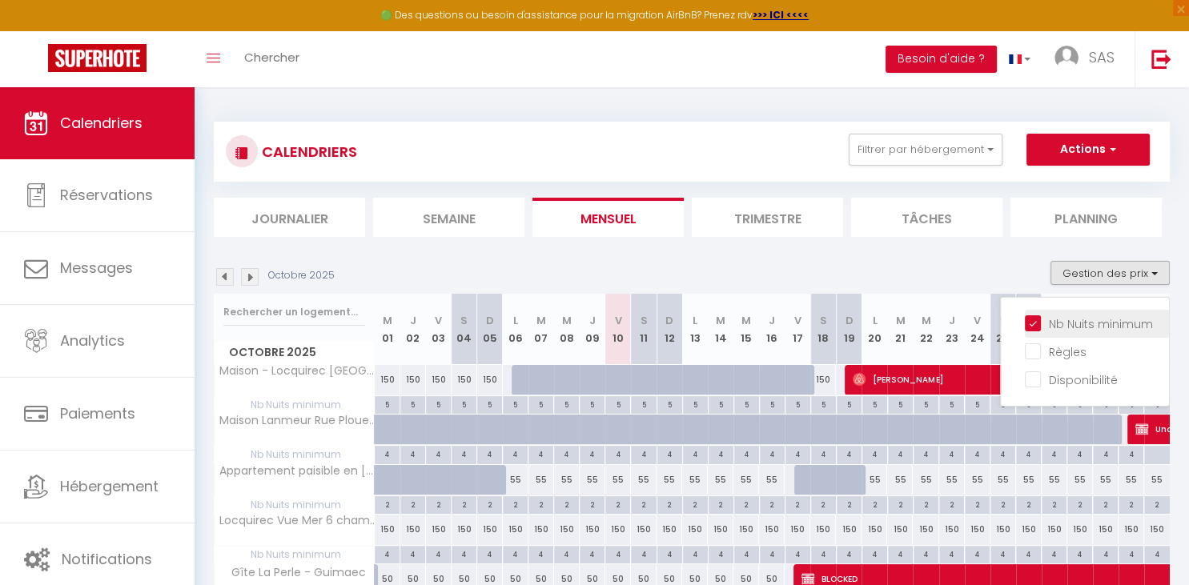
click at [1033, 320] on input "Nb Nuits minimum" at bounding box center [1097, 323] width 144 height 16
checkbox input "false"
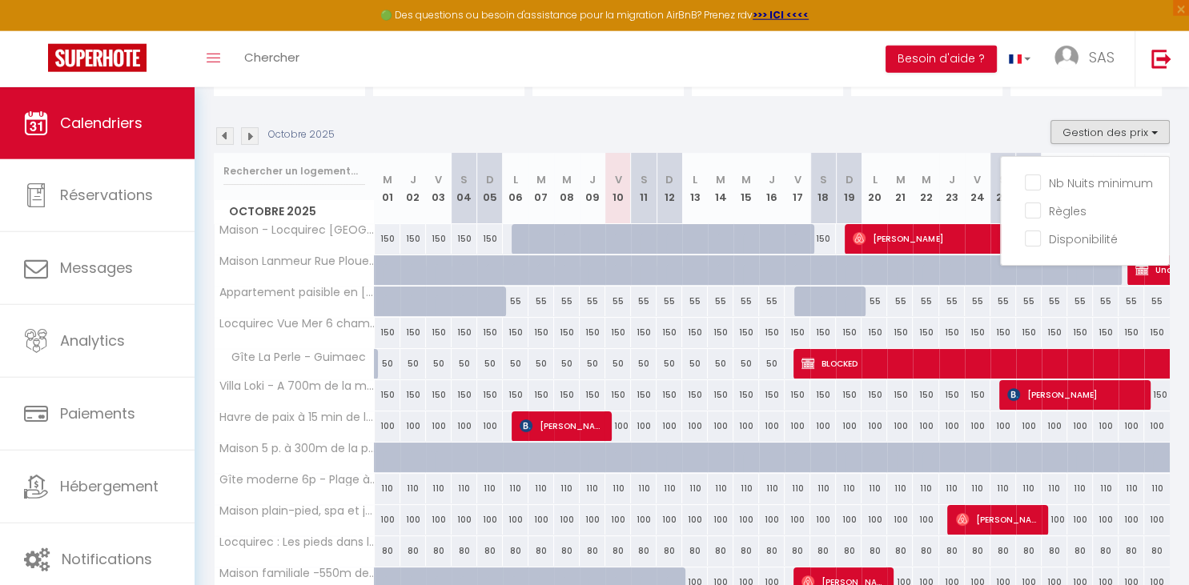
scroll to position [127, 0]
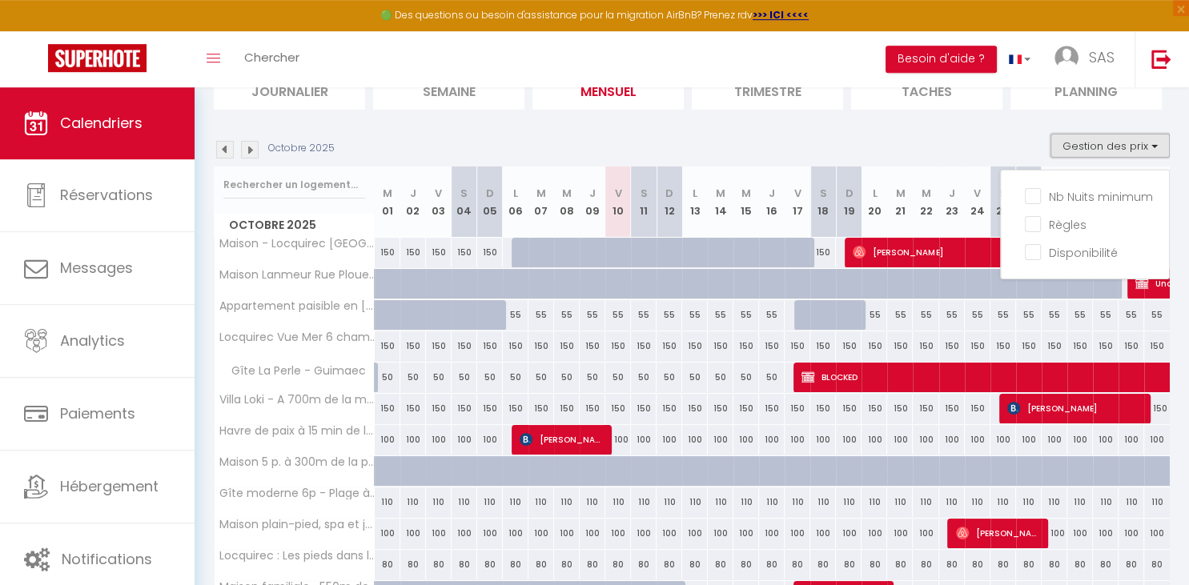
click at [1140, 140] on button "Gestion des prix" at bounding box center [1110, 146] width 119 height 24
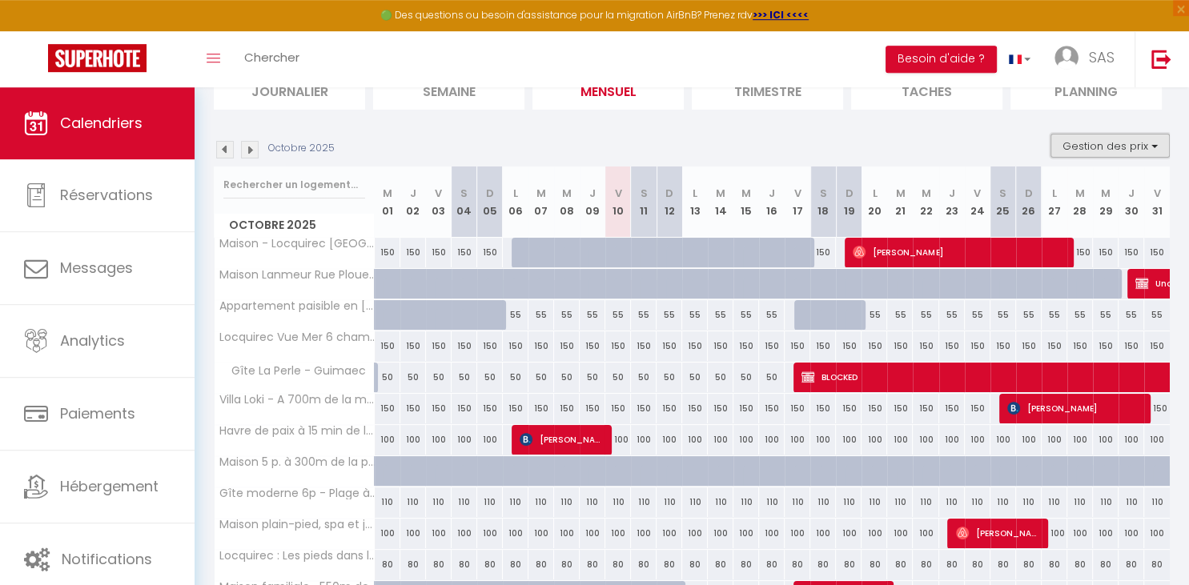
click at [1140, 140] on button "Gestion des prix" at bounding box center [1110, 146] width 119 height 24
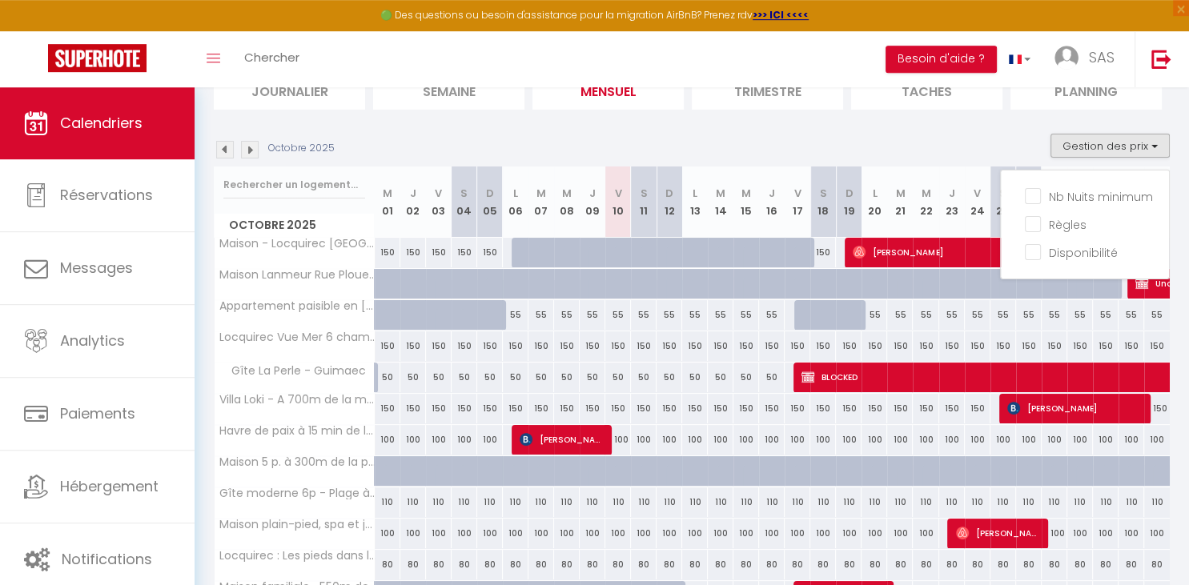
click at [794, 496] on div "110" at bounding box center [798, 503] width 26 height 30
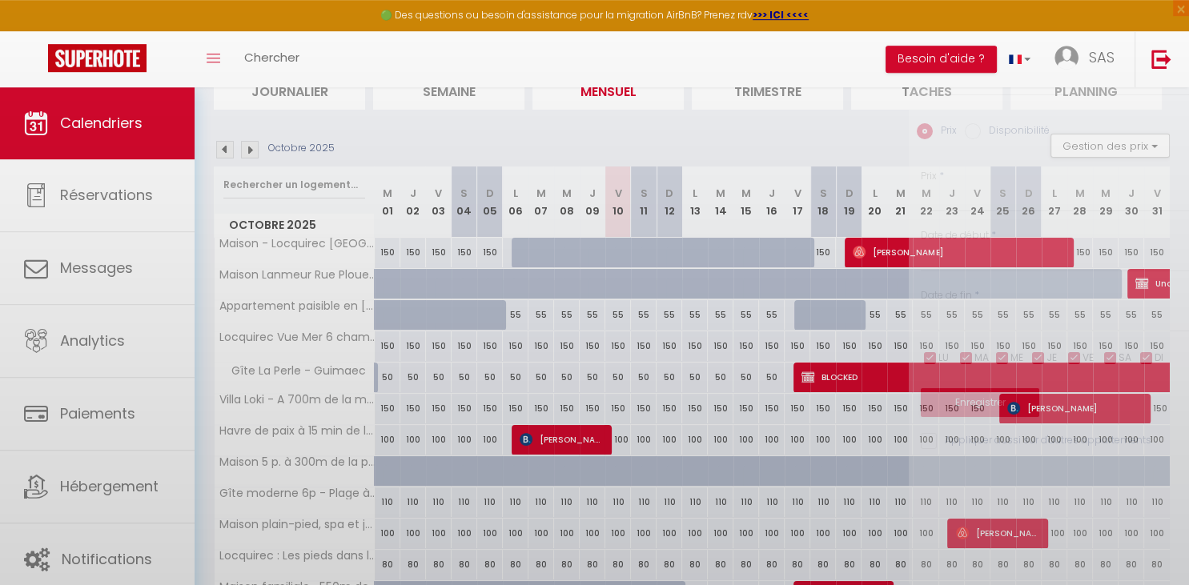
type input "110"
type input "Ven 17 Octobre 2025"
type input "Sam 18 Octobre 2025"
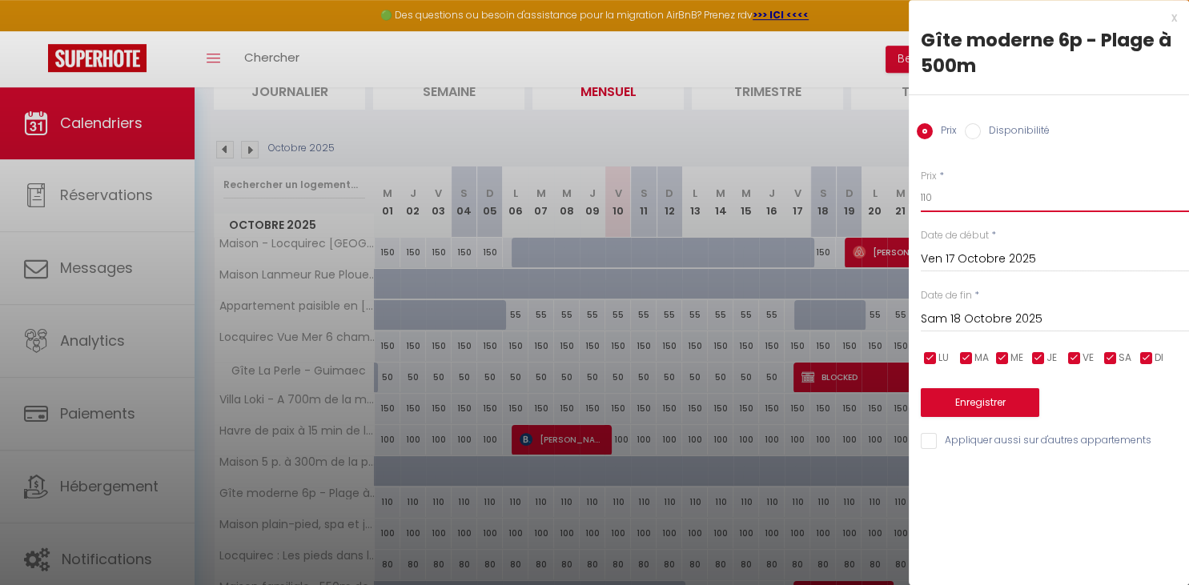
click at [939, 199] on input "110" at bounding box center [1055, 197] width 268 height 29
type input "100"
click at [971, 312] on input "Sam 18 Octobre 2025" at bounding box center [1055, 319] width 268 height 21
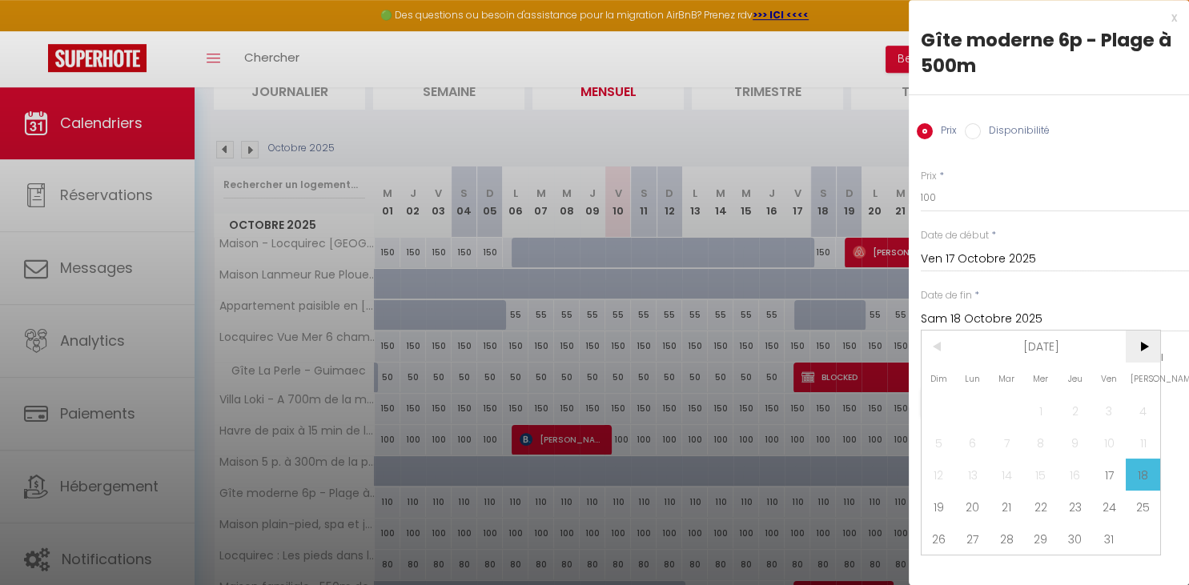
click at [1142, 356] on span ">" at bounding box center [1143, 347] width 34 height 32
click at [953, 352] on span "<" at bounding box center [939, 347] width 34 height 32
click at [1145, 348] on span ">" at bounding box center [1143, 347] width 34 height 32
click at [1143, 411] on span "1" at bounding box center [1143, 411] width 34 height 32
type input "[DATE]"
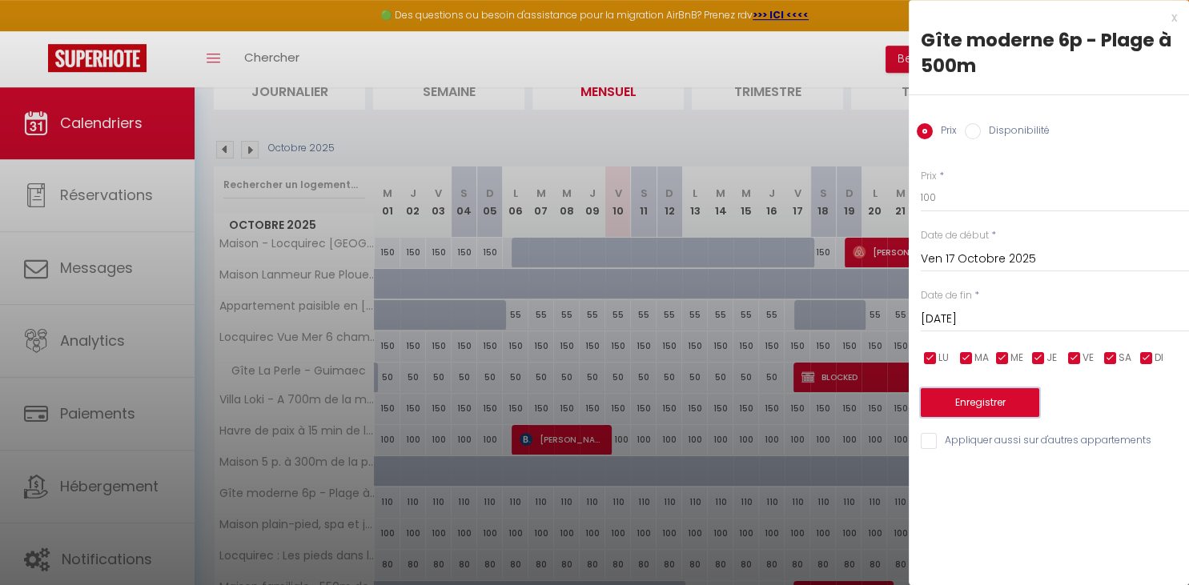
click at [980, 402] on button "Enregistrer" at bounding box center [980, 402] width 119 height 29
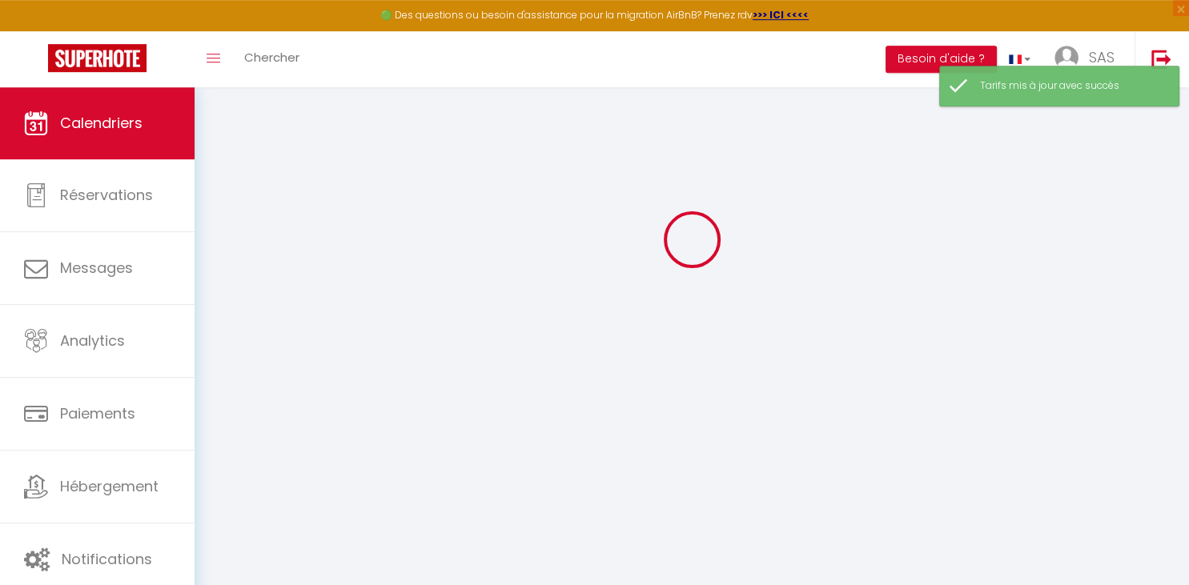
scroll to position [86, 0]
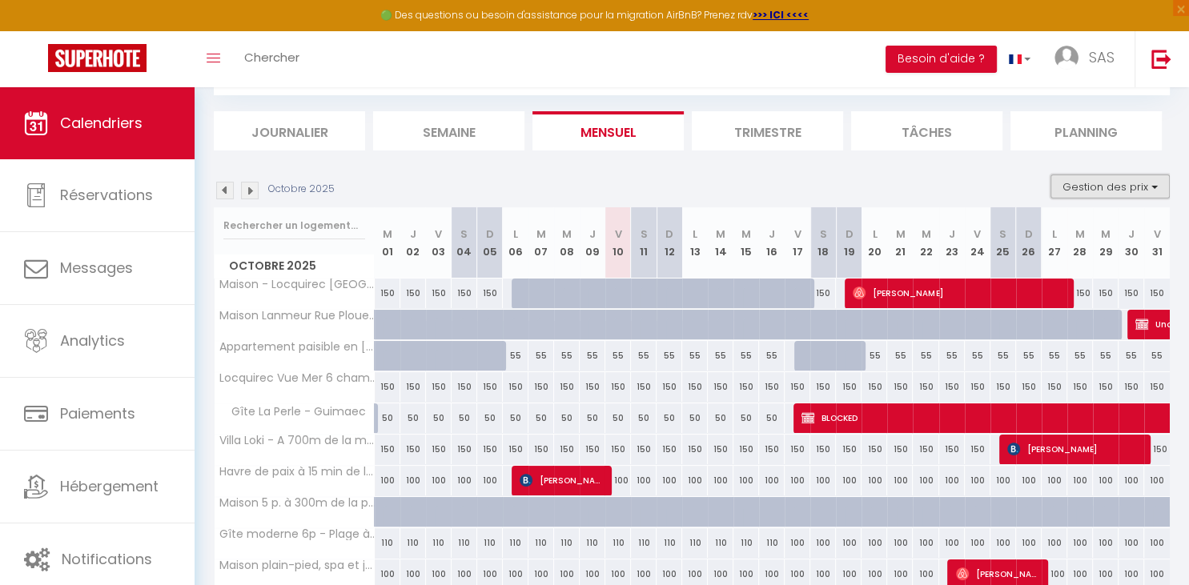
click at [1115, 191] on button "Gestion des prix" at bounding box center [1110, 187] width 119 height 24
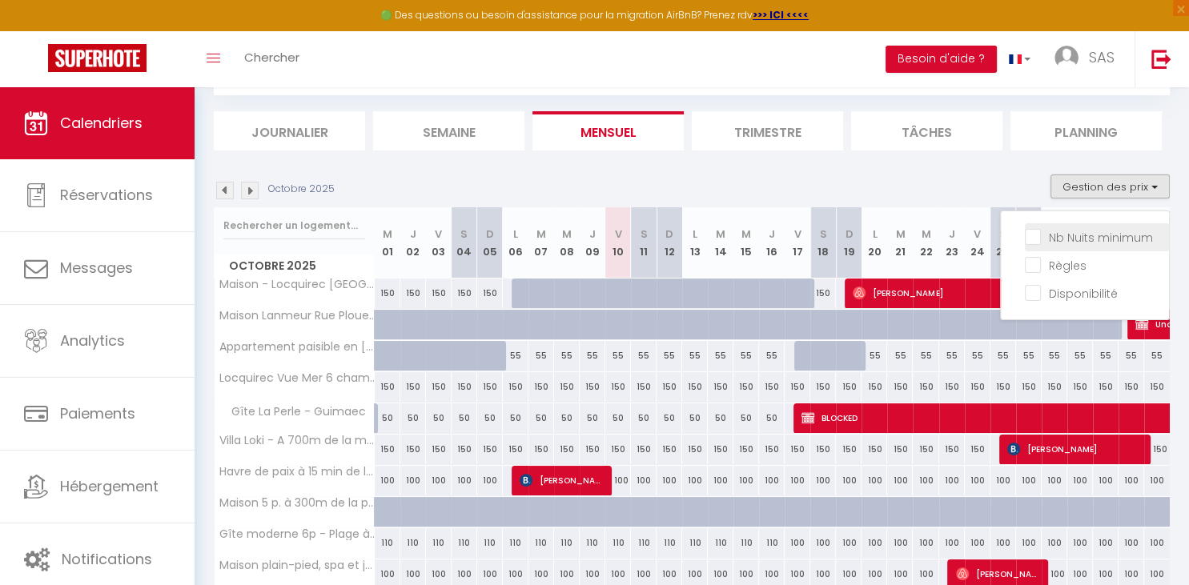
click at [1078, 239] on input "Nb Nuits minimum" at bounding box center [1097, 236] width 144 height 16
checkbox input "true"
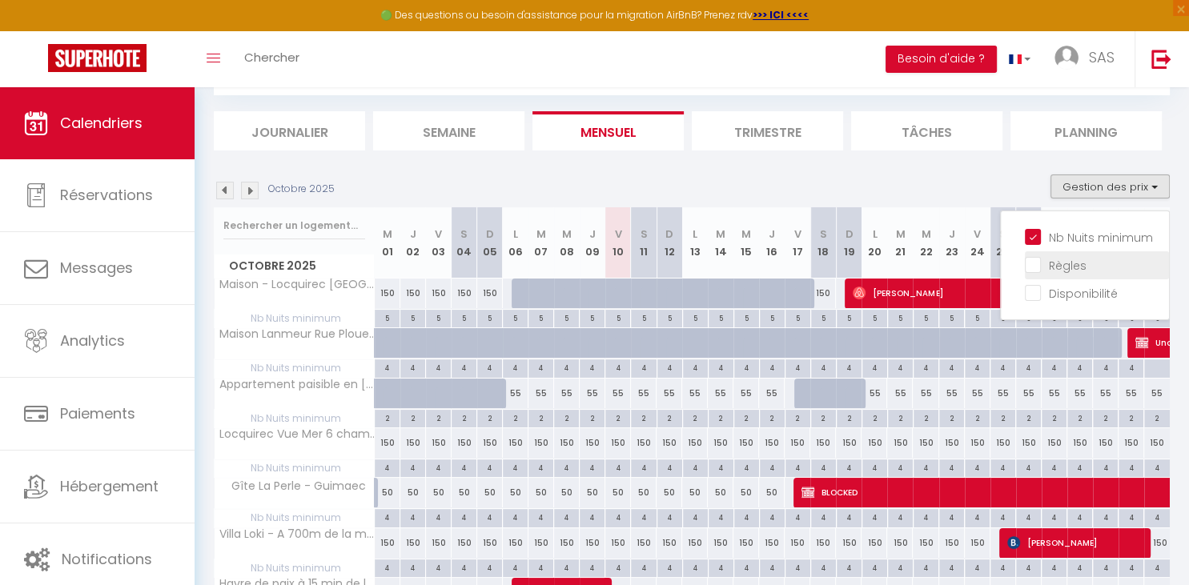
click at [1064, 274] on li "Règles" at bounding box center [1097, 265] width 144 height 28
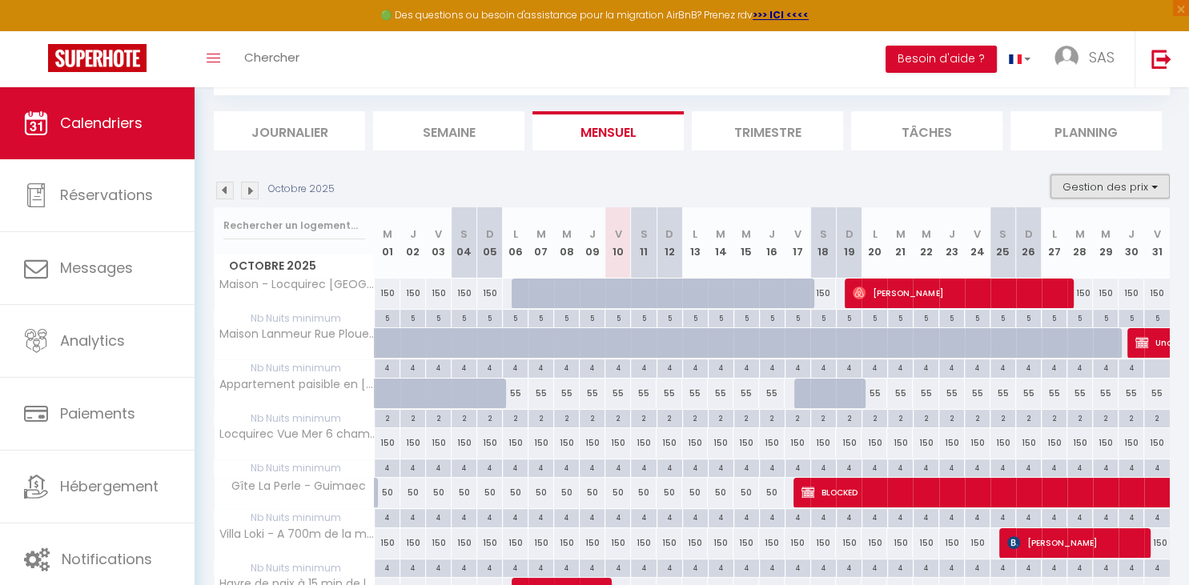
click at [1109, 180] on button "Gestion des prix" at bounding box center [1110, 187] width 119 height 24
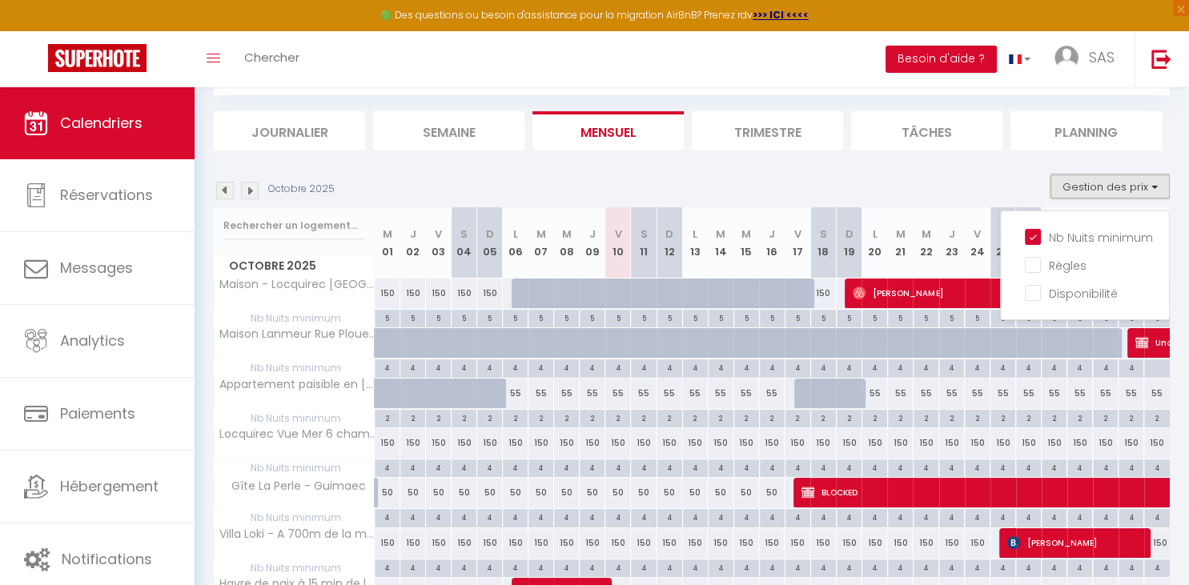
click at [1109, 180] on button "Gestion des prix" at bounding box center [1110, 187] width 119 height 24
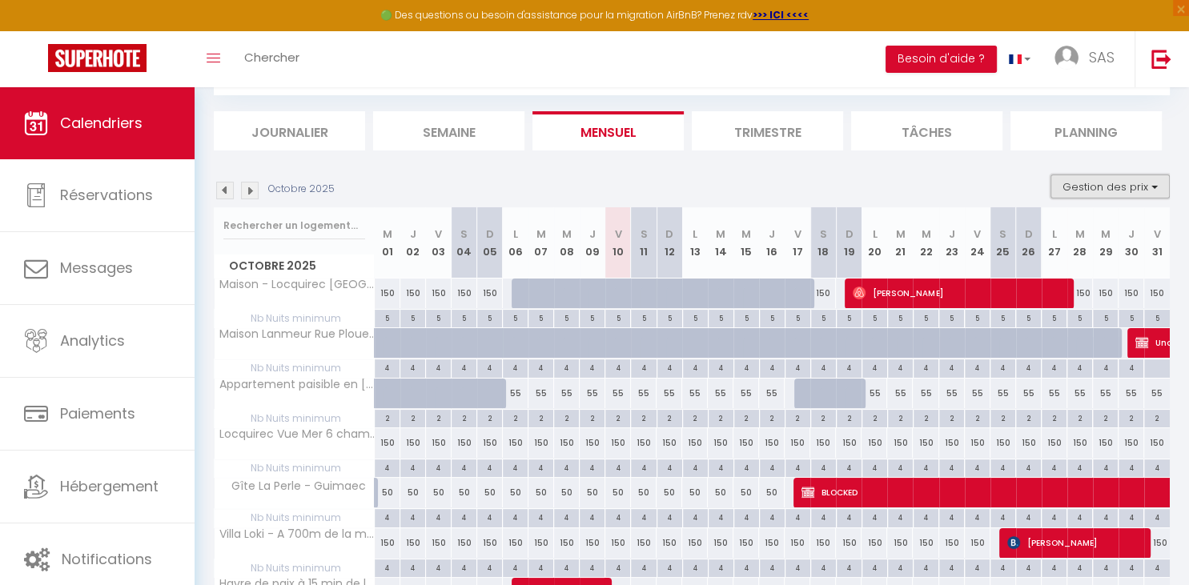
click at [1111, 191] on button "Gestion des prix" at bounding box center [1110, 187] width 119 height 24
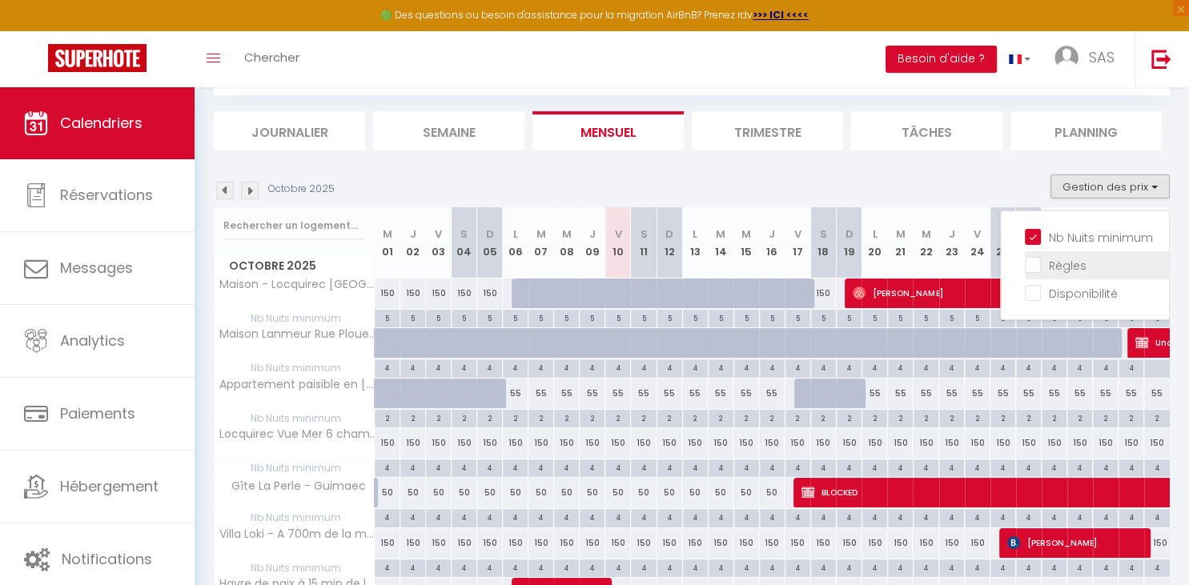
click at [1055, 255] on li "Règles" at bounding box center [1097, 265] width 144 height 28
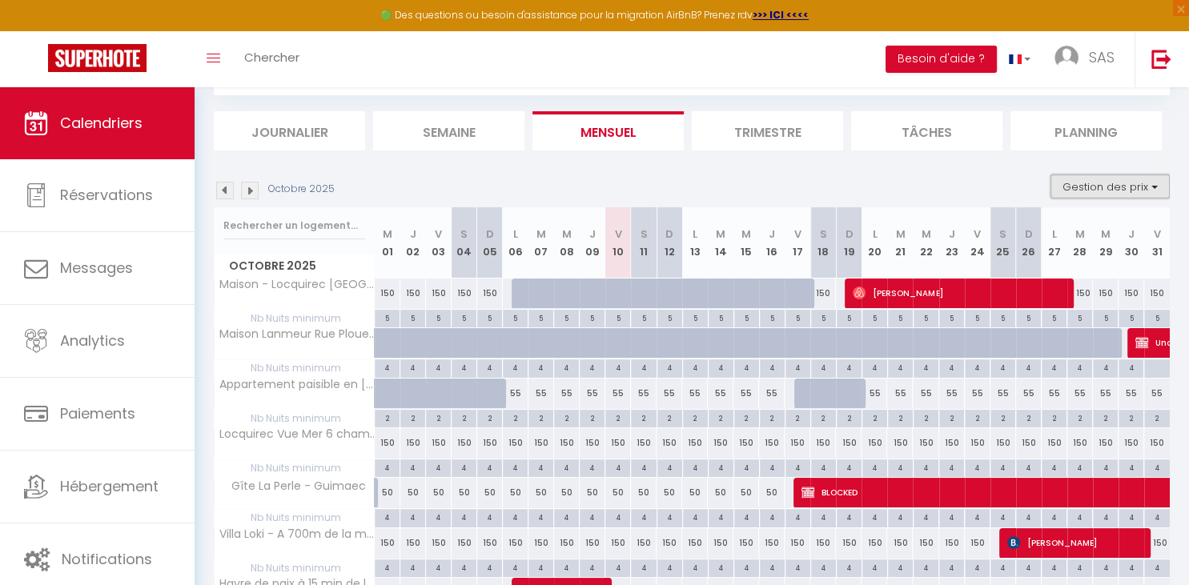
click at [1109, 195] on button "Gestion des prix" at bounding box center [1110, 187] width 119 height 24
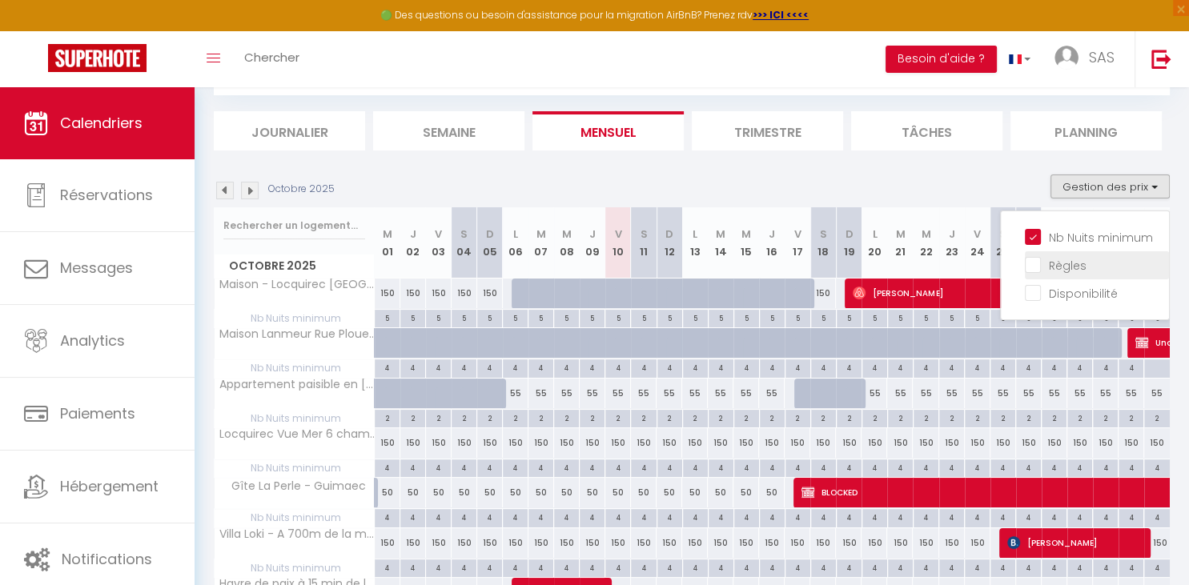
click at [1056, 264] on input "Règles" at bounding box center [1097, 264] width 144 height 16
checkbox input "true"
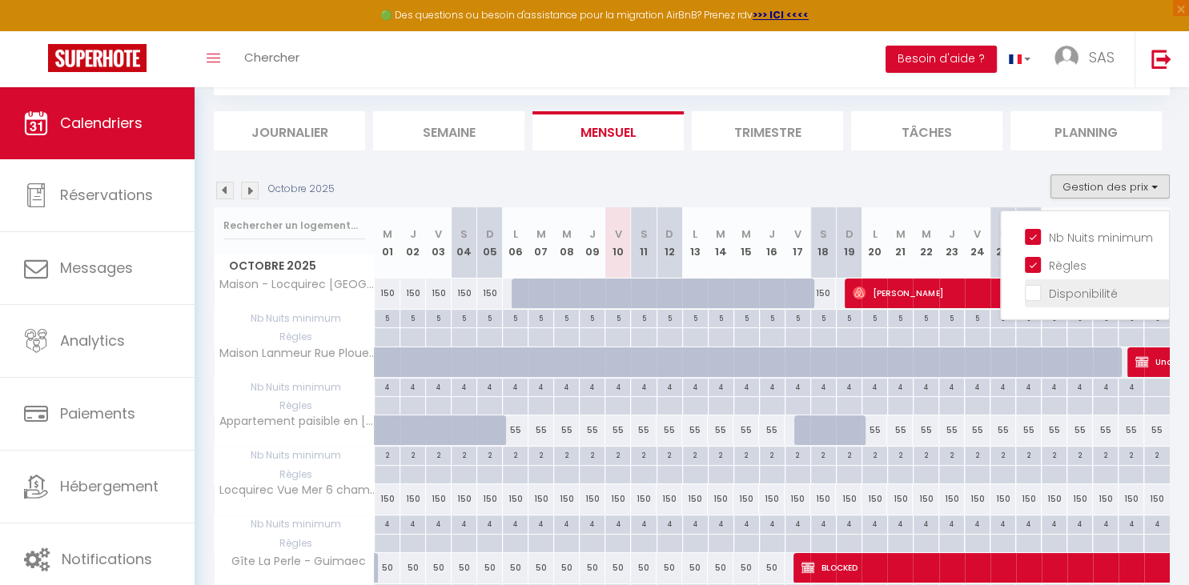
click at [1048, 296] on input "Disponibilité" at bounding box center [1097, 292] width 144 height 16
checkbox input "true"
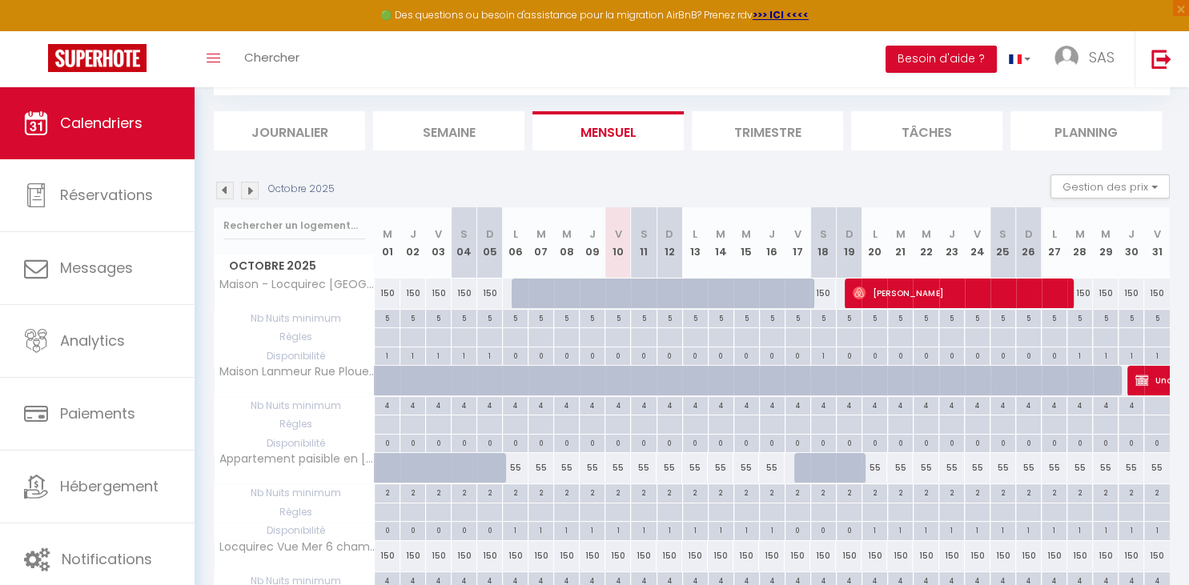
click at [228, 191] on img at bounding box center [225, 191] width 18 height 18
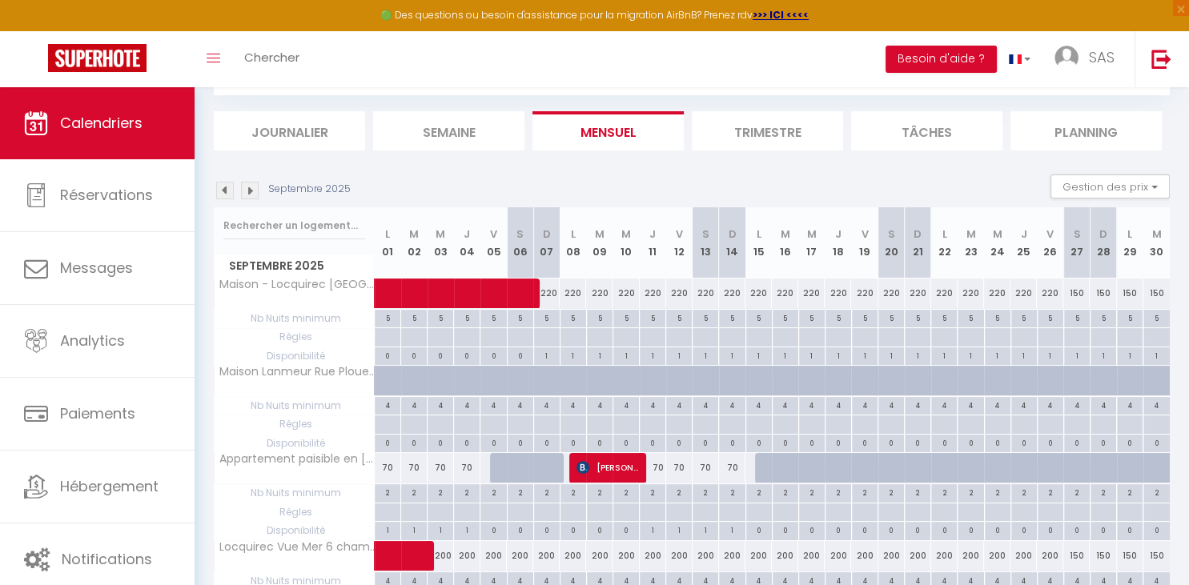
click at [247, 182] on img at bounding box center [250, 191] width 18 height 18
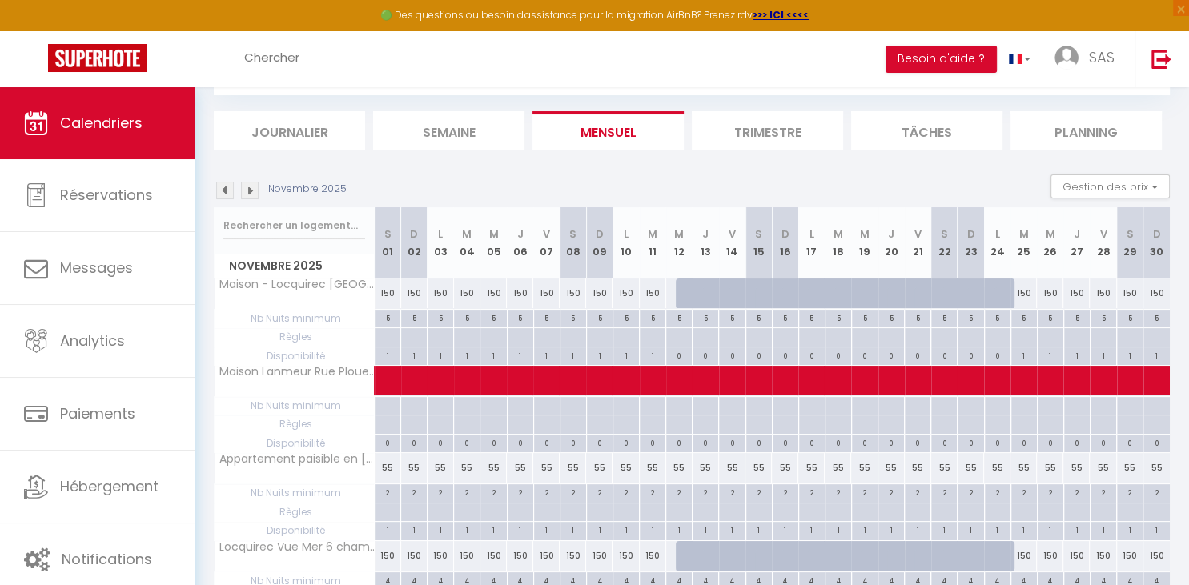
click at [247, 182] on img at bounding box center [250, 191] width 18 height 18
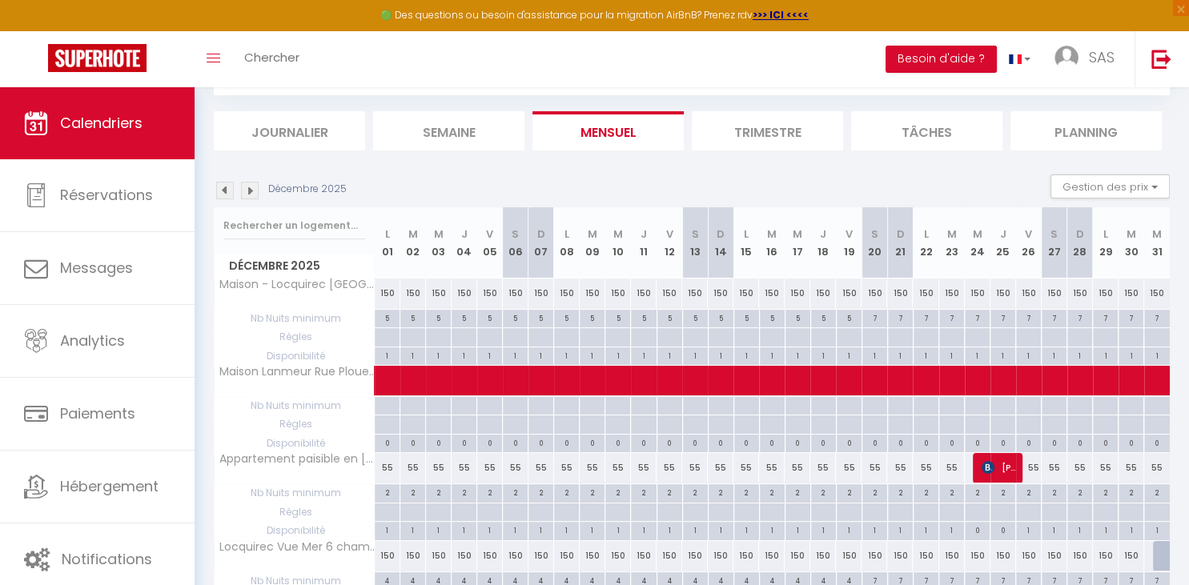
click at [247, 182] on img at bounding box center [250, 191] width 18 height 18
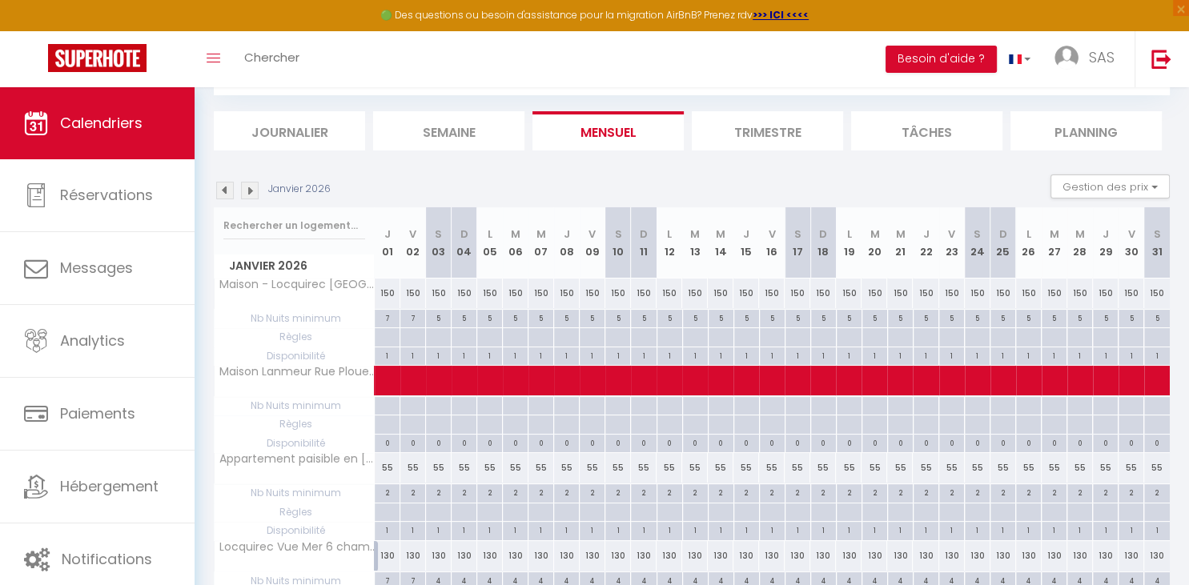
click at [247, 182] on img at bounding box center [250, 191] width 18 height 18
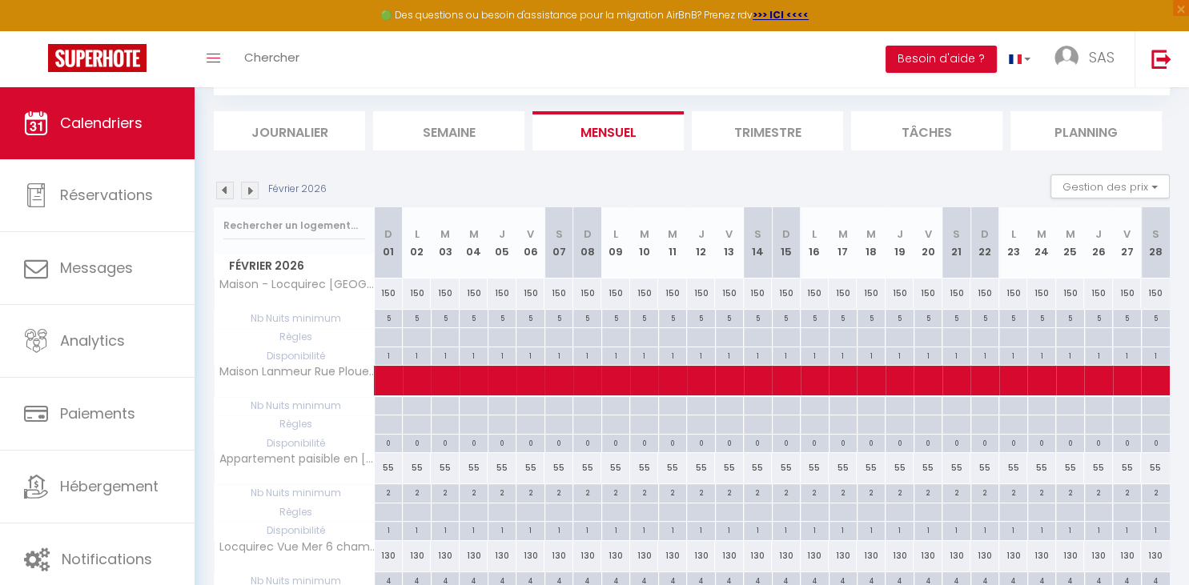
click at [247, 182] on img at bounding box center [250, 191] width 18 height 18
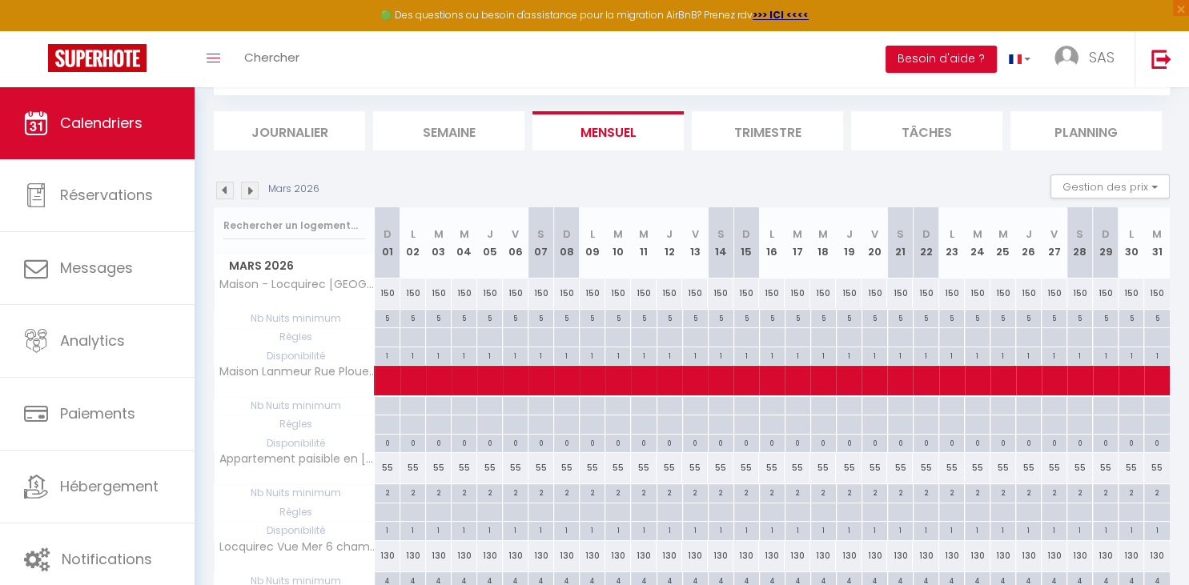
click at [247, 182] on img at bounding box center [250, 191] width 18 height 18
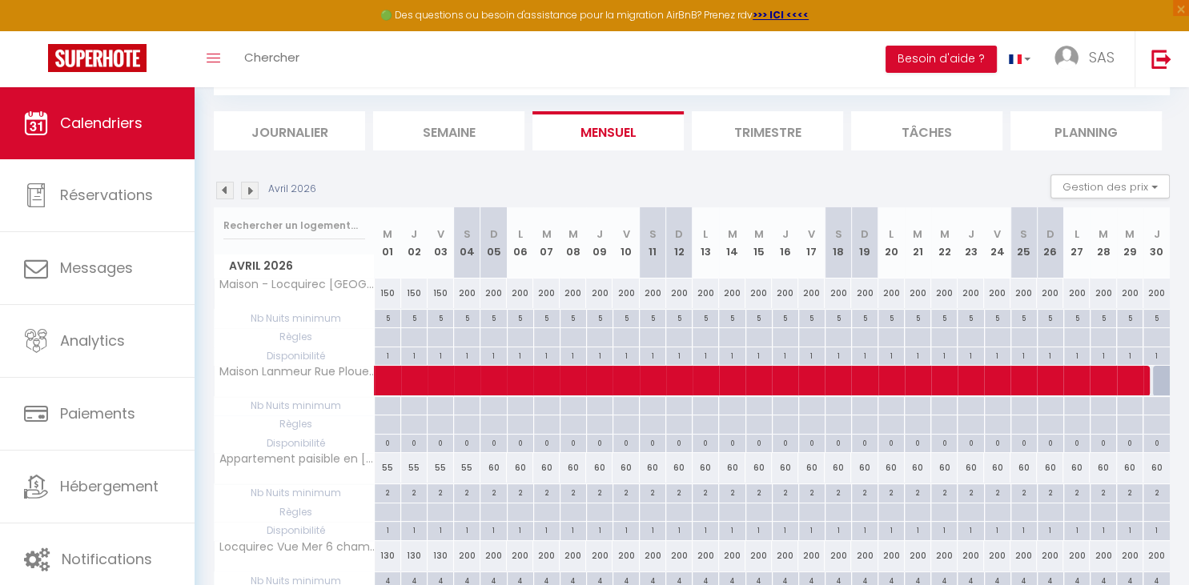
click at [251, 190] on img at bounding box center [250, 191] width 18 height 18
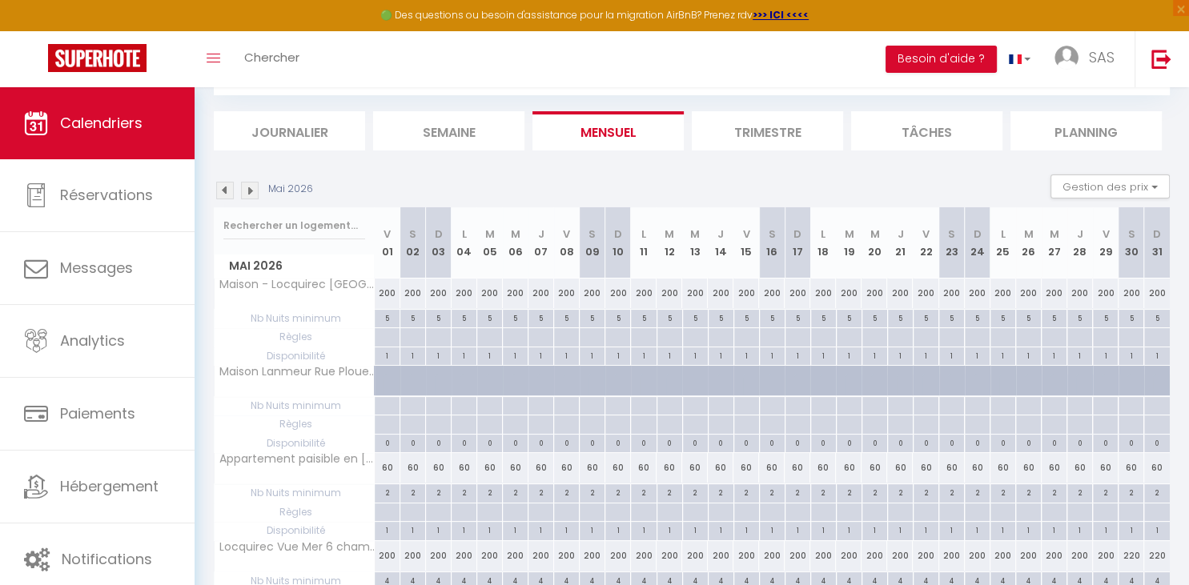
scroll to position [0, 0]
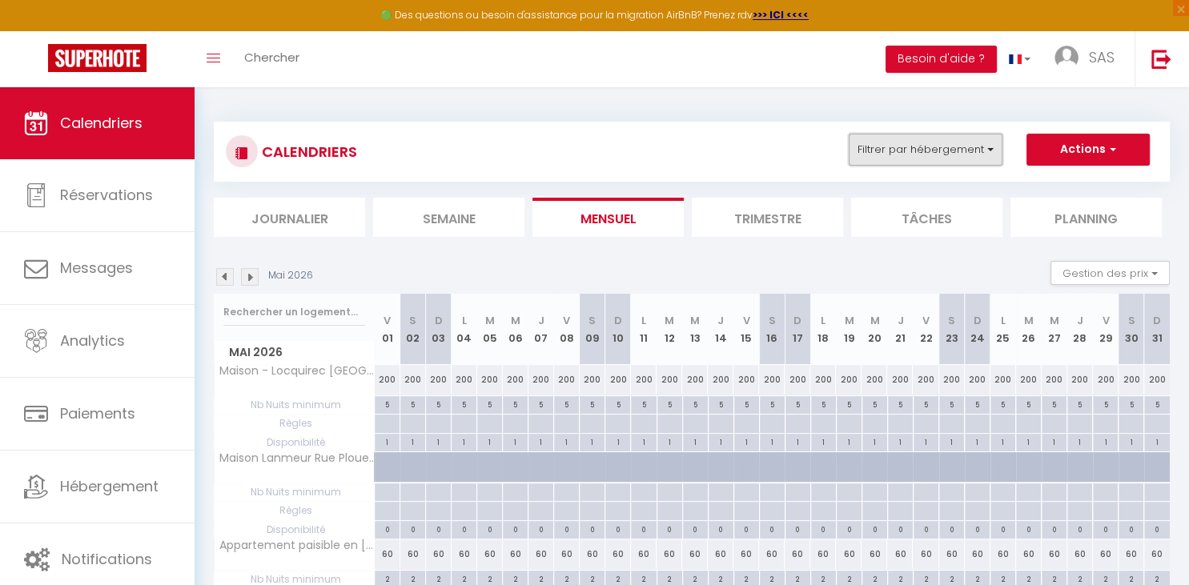
click at [971, 155] on button "Filtrer par hébergement" at bounding box center [926, 150] width 154 height 32
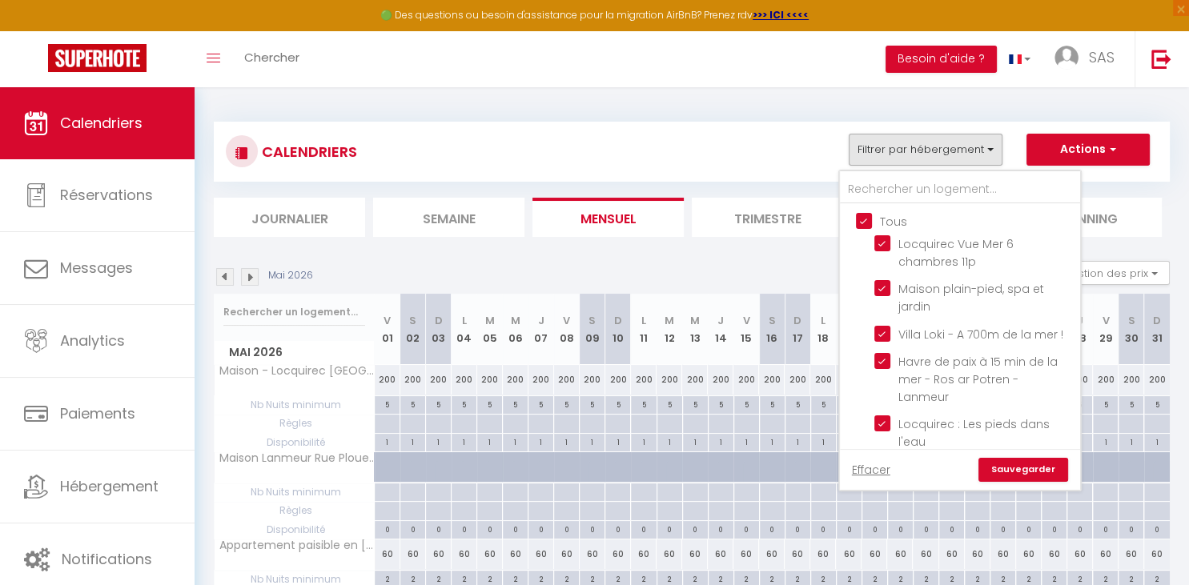
click at [860, 217] on input "Tous" at bounding box center [976, 220] width 240 height 16
checkbox input "false"
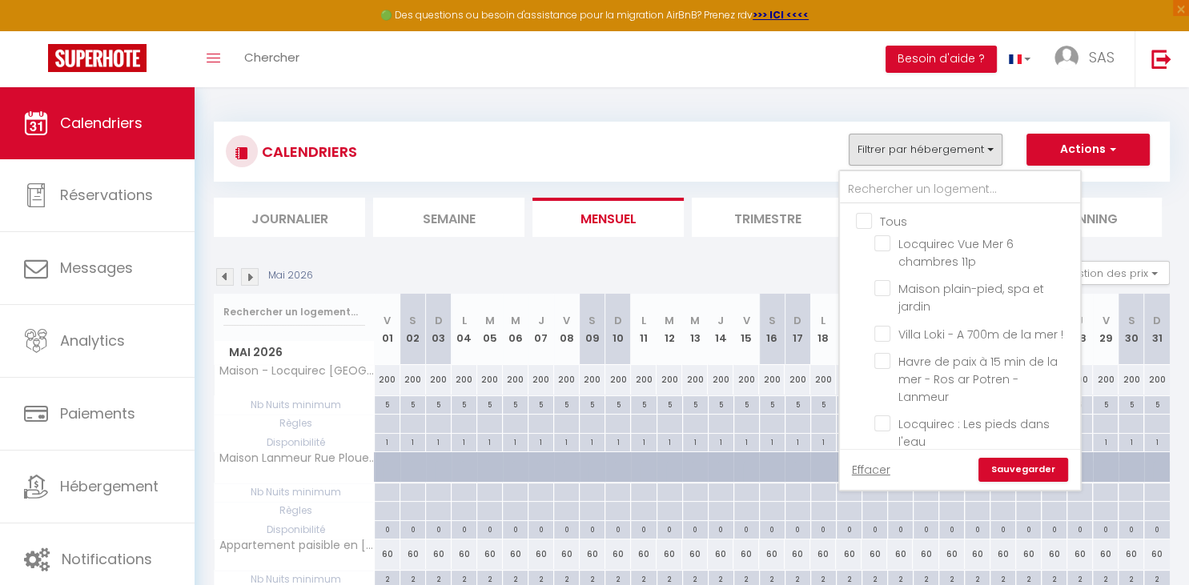
checkbox input "false"
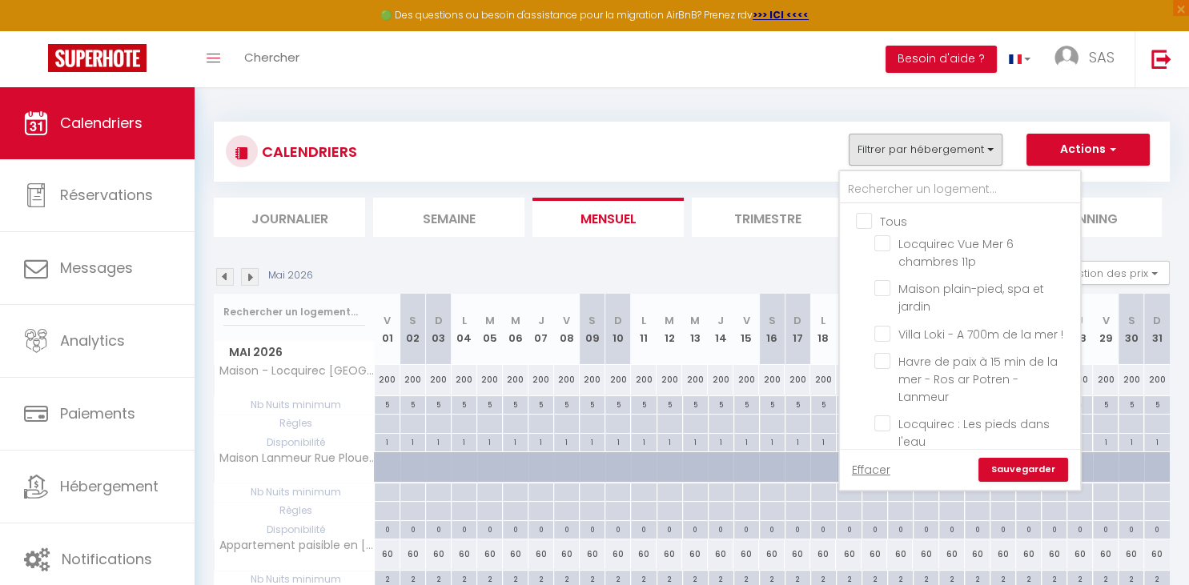
checkbox input "false"
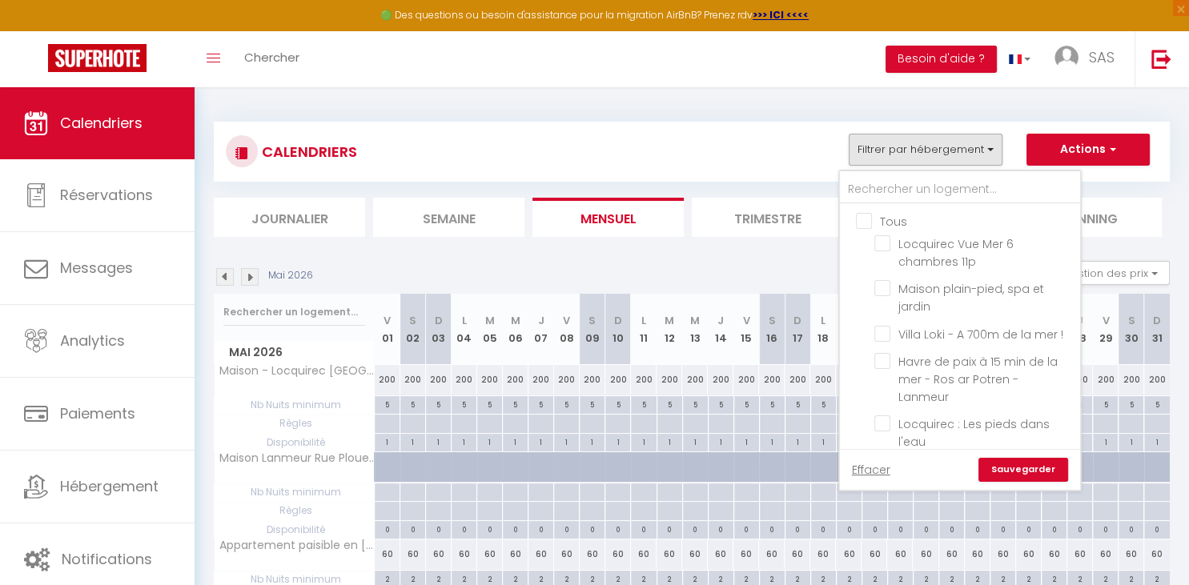
checkbox input "false"
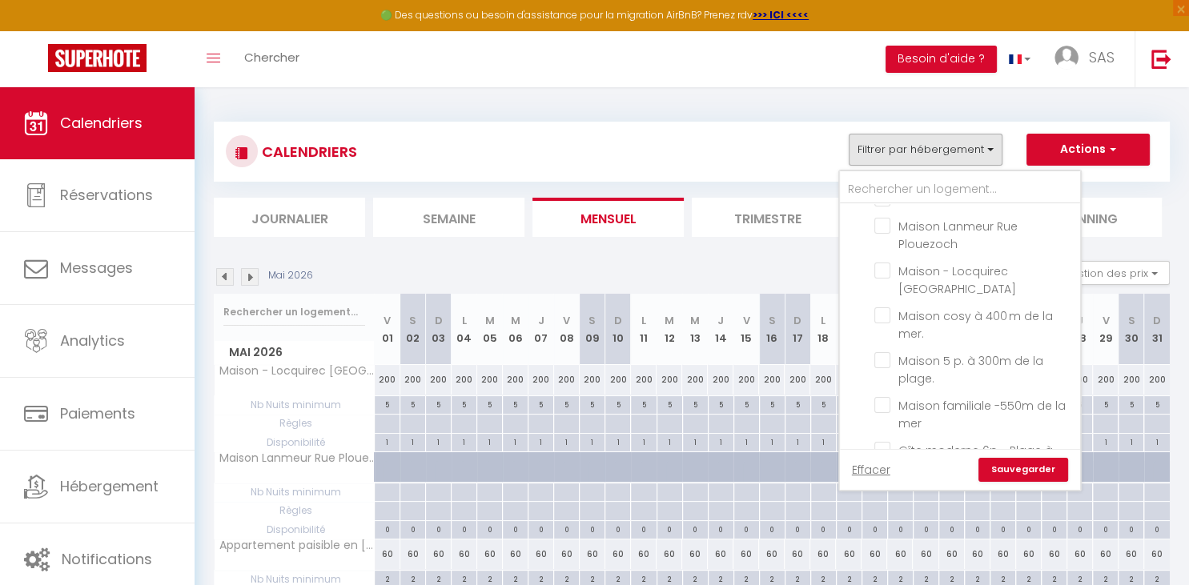
scroll to position [410, 0]
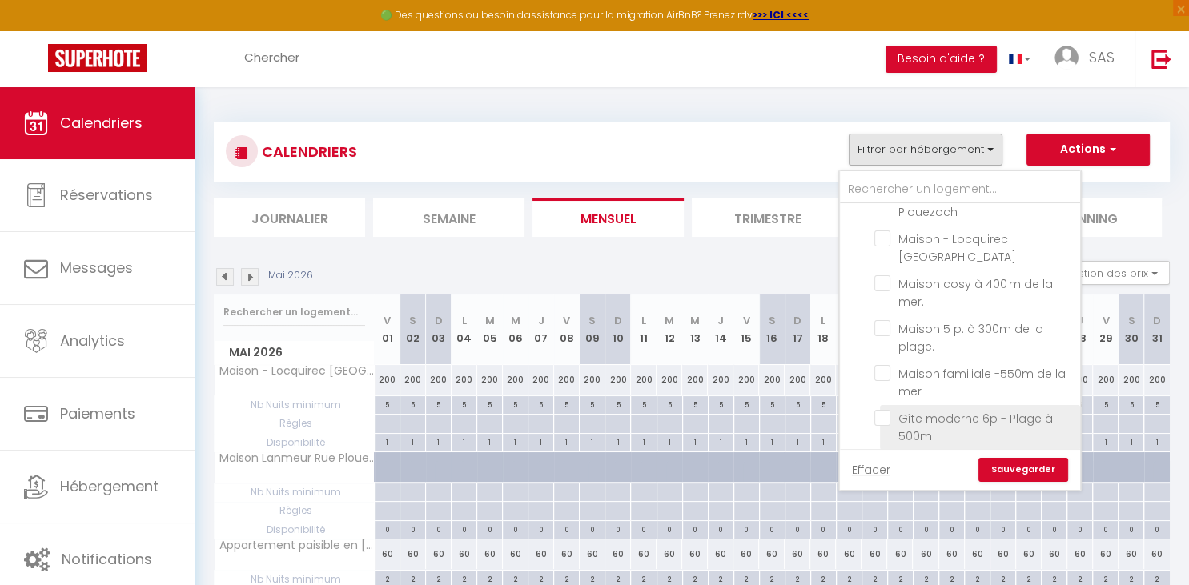
click at [885, 410] on input "Gîte moderne 6p - Plage à 500m" at bounding box center [975, 418] width 200 height 16
checkbox input "true"
click at [1017, 473] on link "Sauvegarder" at bounding box center [1024, 470] width 90 height 24
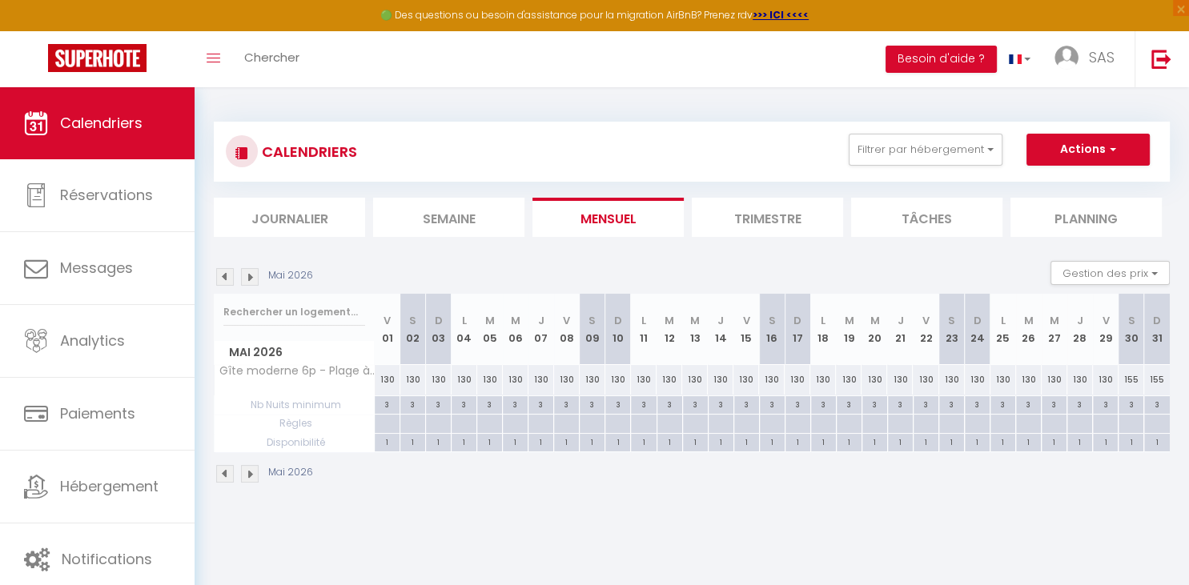
click at [247, 282] on img at bounding box center [250, 277] width 18 height 18
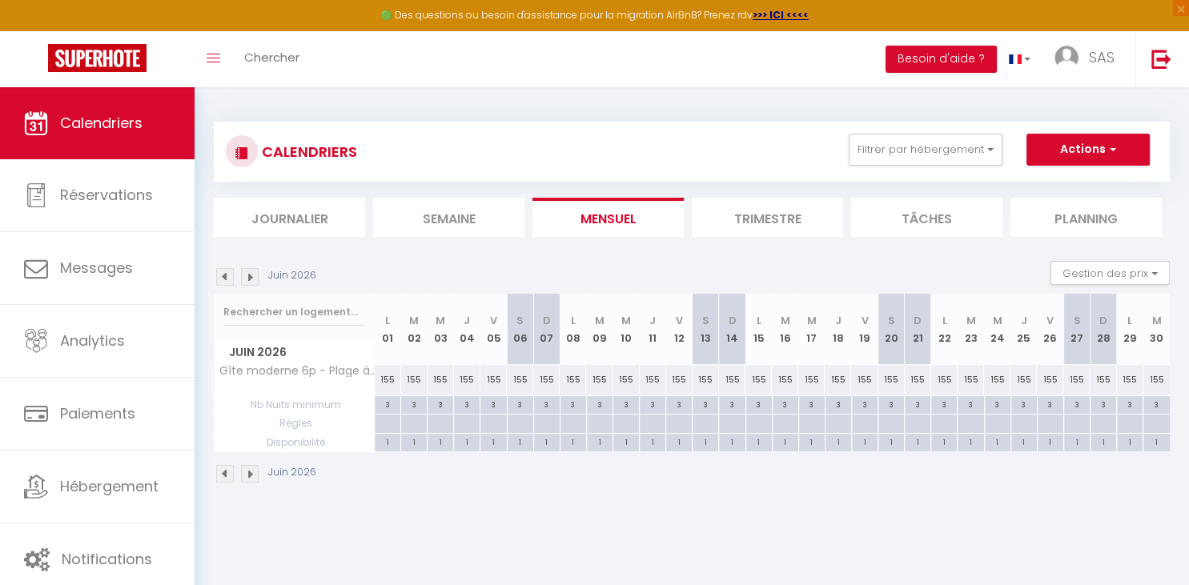
click at [247, 282] on img at bounding box center [250, 277] width 18 height 18
select select
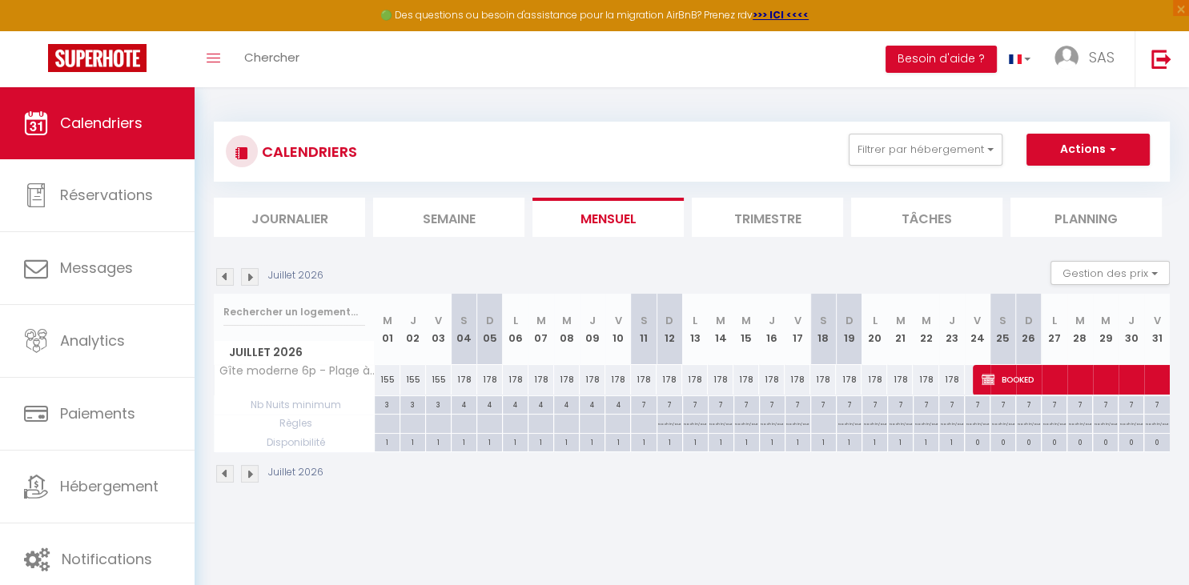
click at [664, 429] on p "No ch in/out" at bounding box center [669, 422] width 22 height 15
type input "Dim 12 Juillet 2026"
type input "Lun 13 Juillet 2026"
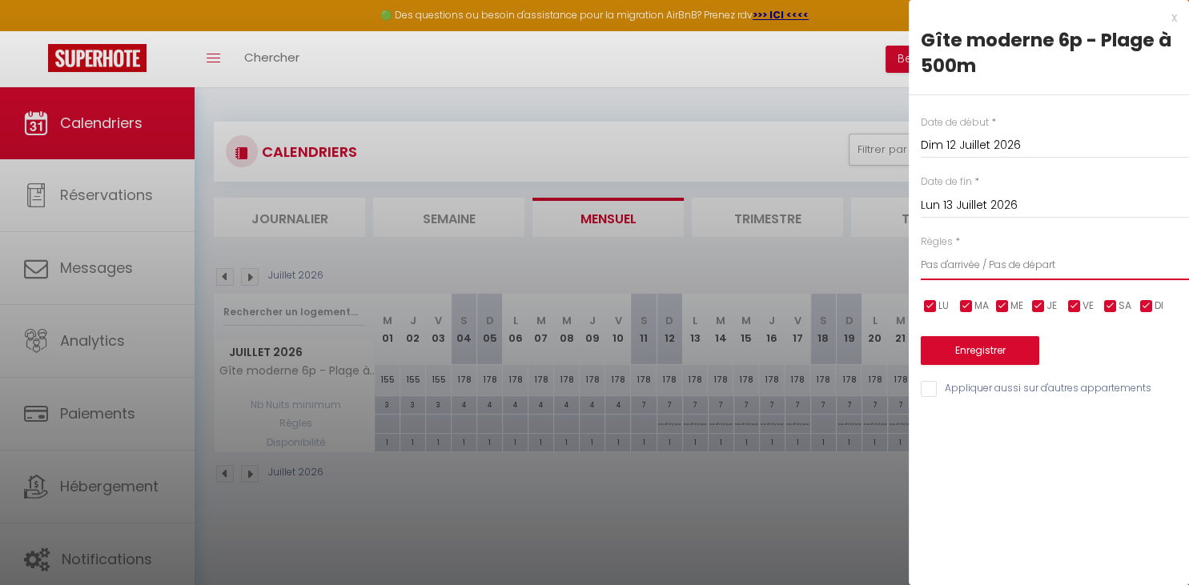
select select "0"
click option "Aucun" at bounding box center [0, 0] width 0 height 0
click at [990, 211] on input "Lun 13 Juillet 2026" at bounding box center [1055, 205] width 268 height 21
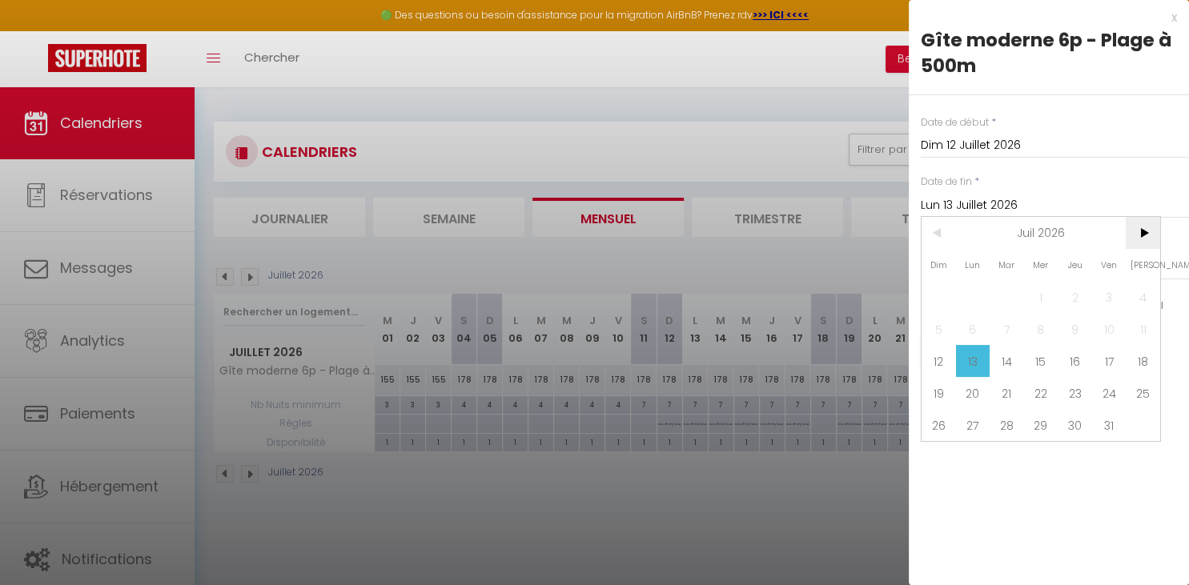
click at [1139, 239] on span ">" at bounding box center [1143, 233] width 34 height 32
click at [975, 457] on span "31" at bounding box center [973, 457] width 34 height 32
type input "Lun 31 Août 2026"
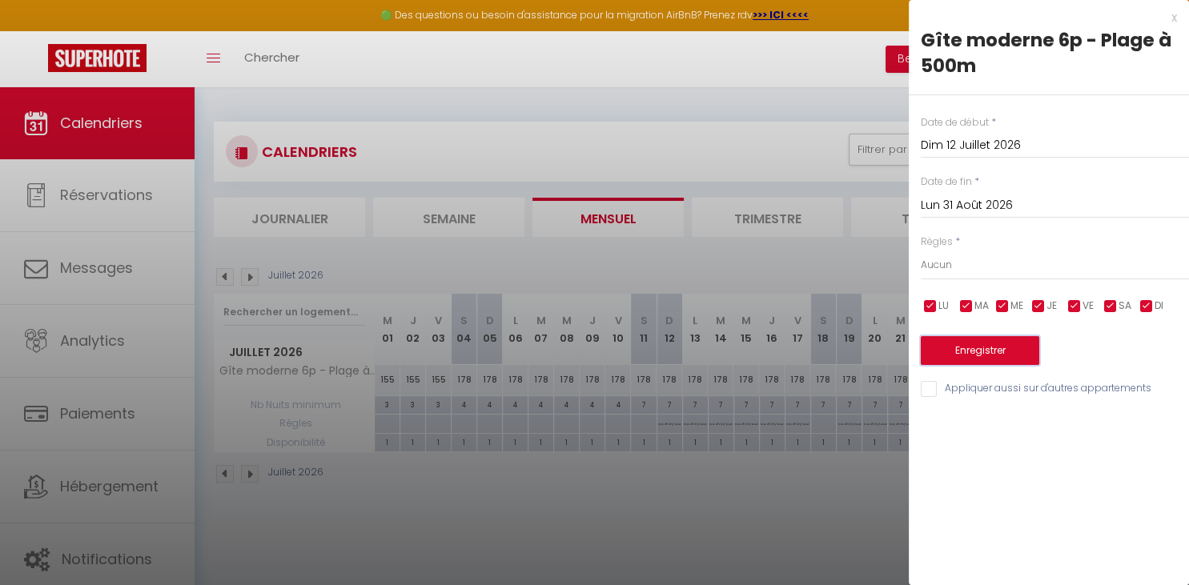
click at [987, 349] on button "Enregistrer" at bounding box center [980, 350] width 119 height 29
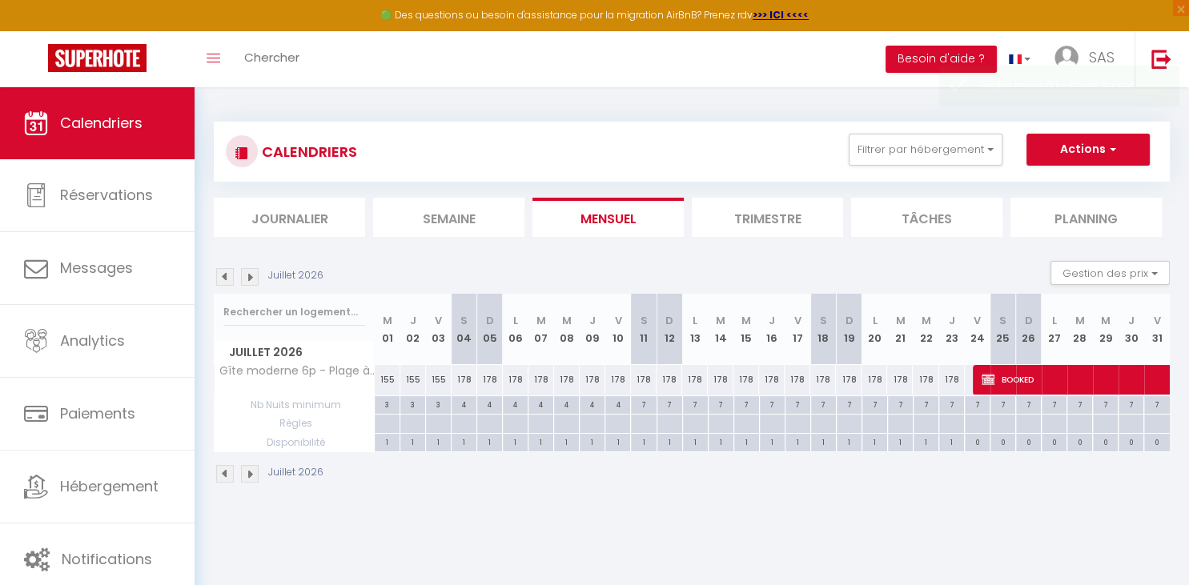
click at [253, 278] on img at bounding box center [250, 277] width 18 height 18
